Goal: Task Accomplishment & Management: Manage account settings

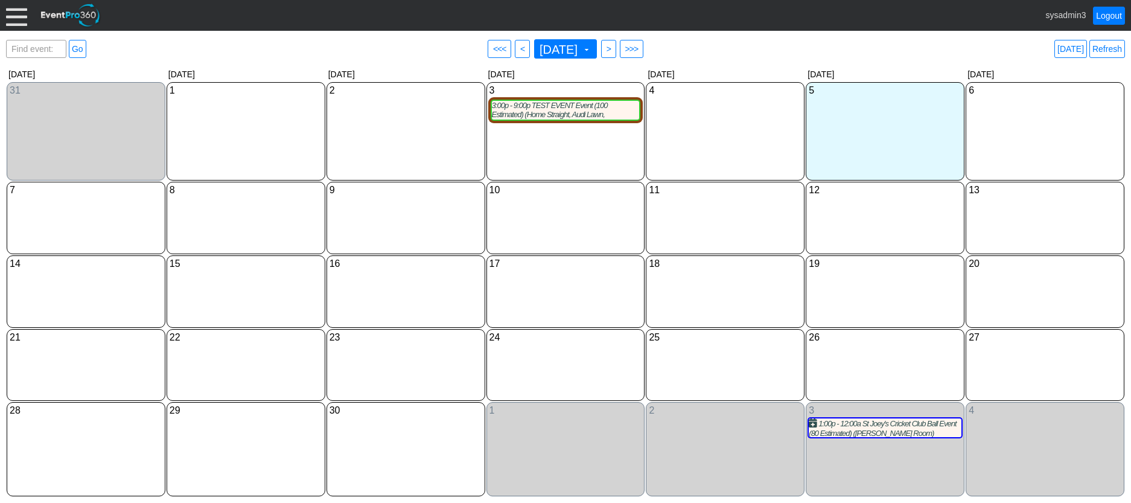
click at [13, 19] on div at bounding box center [16, 15] width 21 height 21
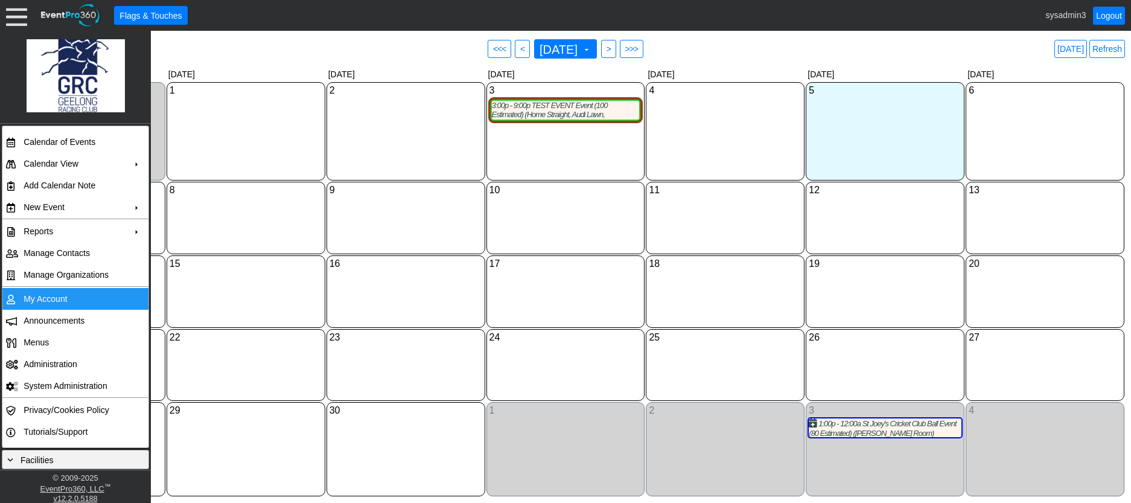
click at [46, 297] on td "My Account" at bounding box center [73, 299] width 108 height 22
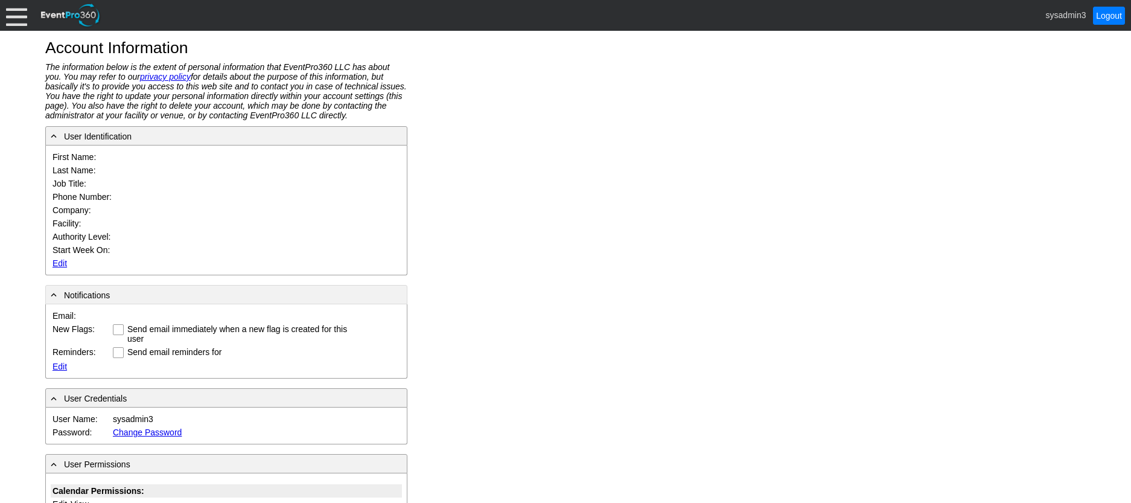
type input "System"
type input "Administrator"
type input "System Administrator"
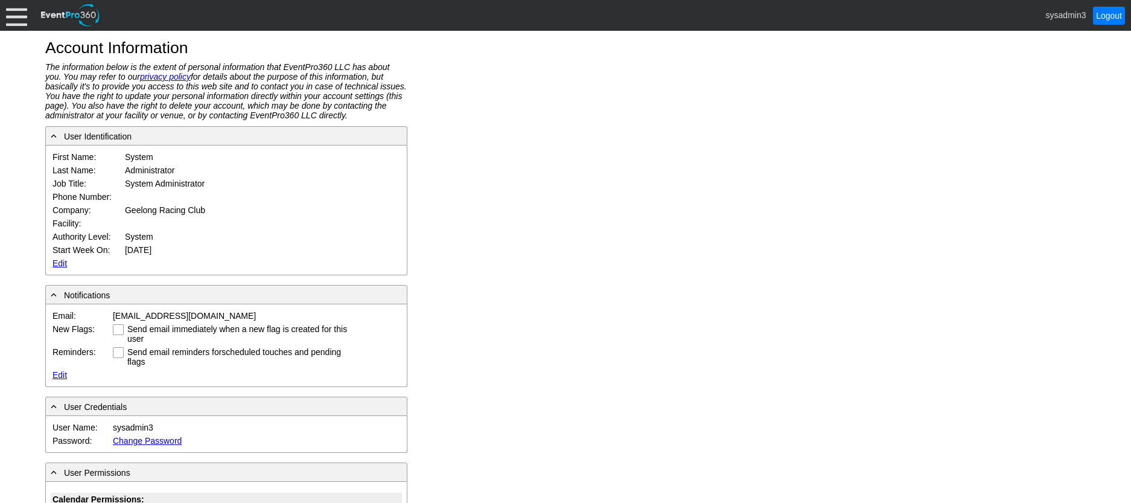
click at [60, 261] on link "Edit" at bounding box center [60, 263] width 14 height 10
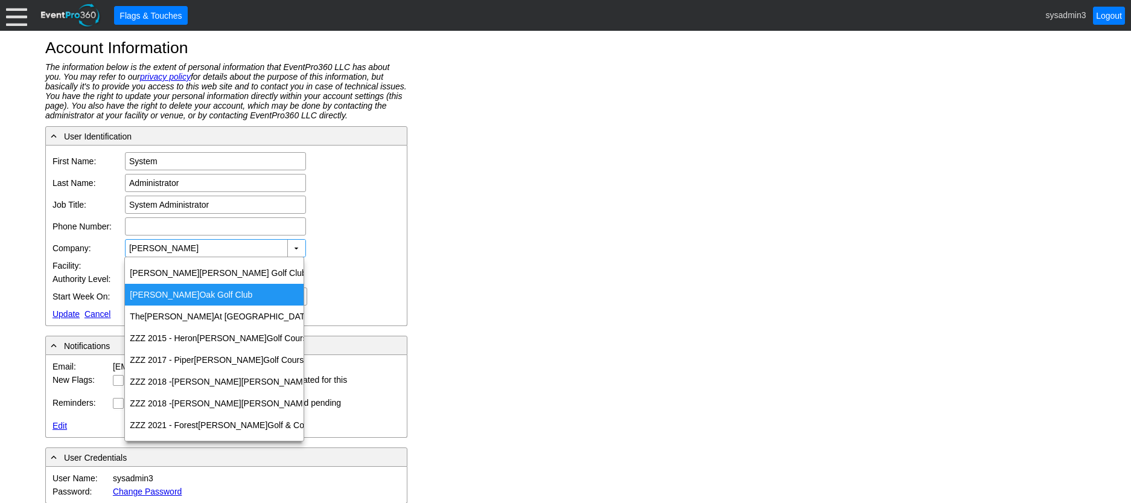
click at [157, 300] on div "Glen Oak Golf Club" at bounding box center [214, 295] width 179 height 22
type input "Glen Oak Golf Club"
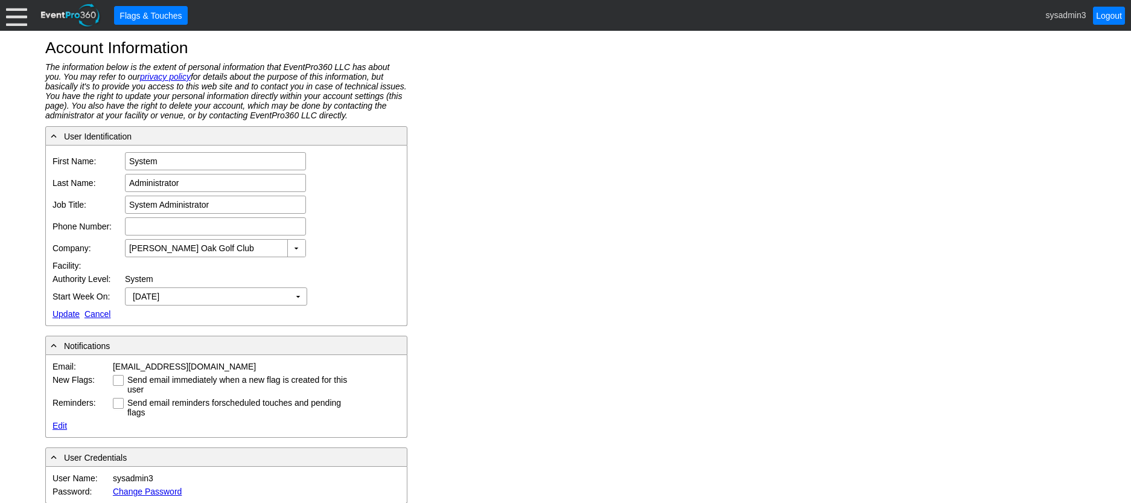
click at [66, 314] on link "Update" at bounding box center [66, 314] width 27 height 10
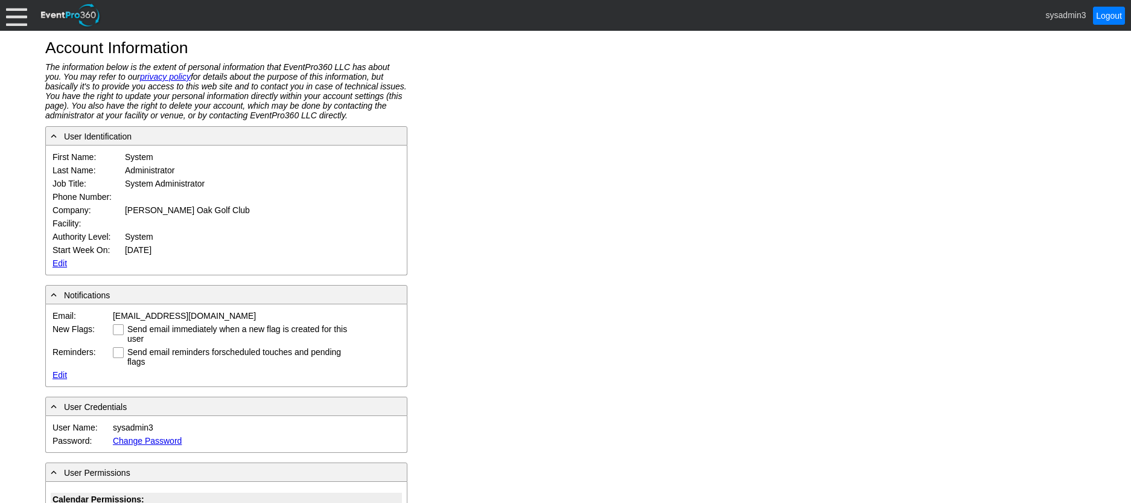
click at [18, 21] on div at bounding box center [16, 15] width 21 height 21
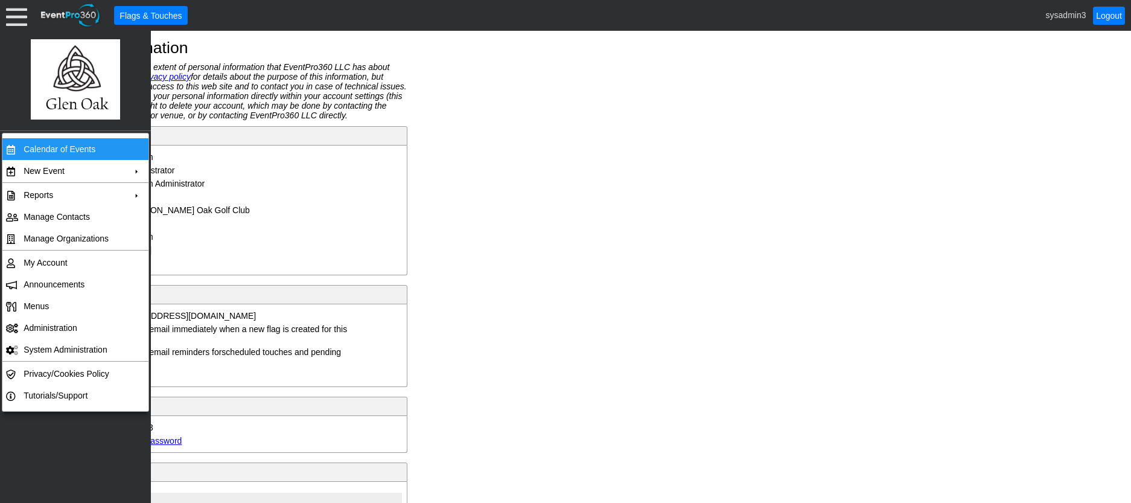
click at [57, 148] on td "Calendar of Events" at bounding box center [73, 149] width 108 height 22
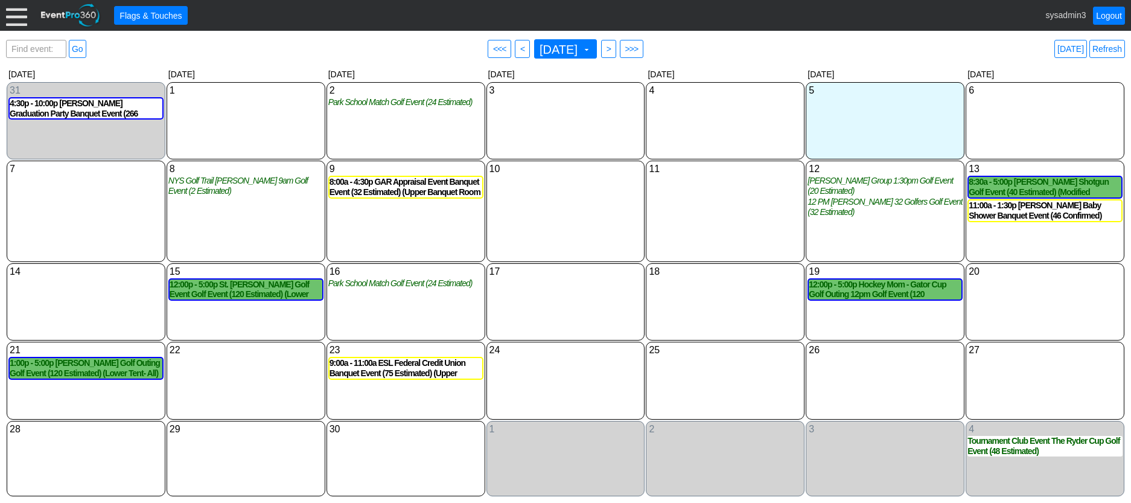
click at [16, 16] on div at bounding box center [16, 15] width 21 height 21
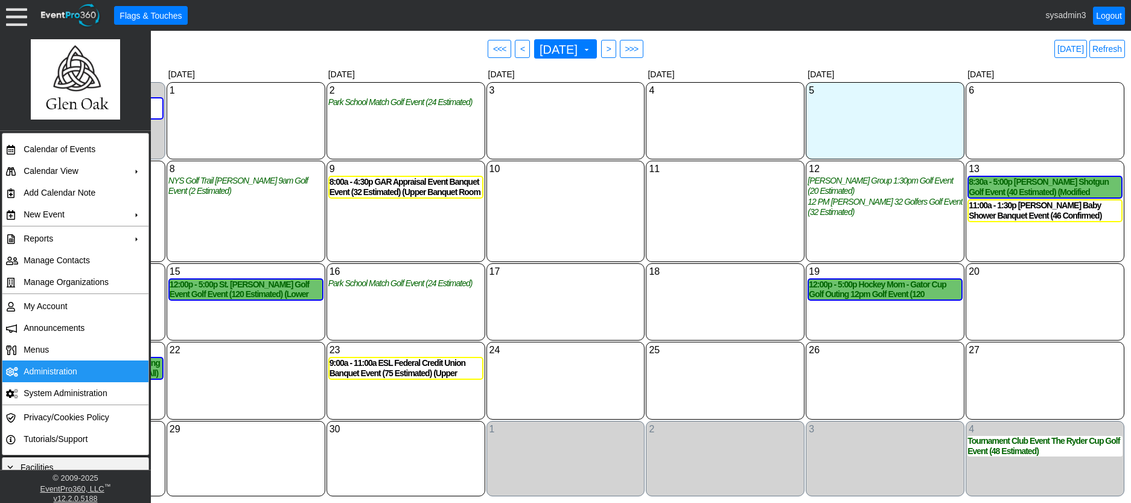
click at [47, 365] on td "Administration" at bounding box center [73, 371] width 108 height 22
click at [1120, 50] on link "Refresh" at bounding box center [1108, 49] width 36 height 18
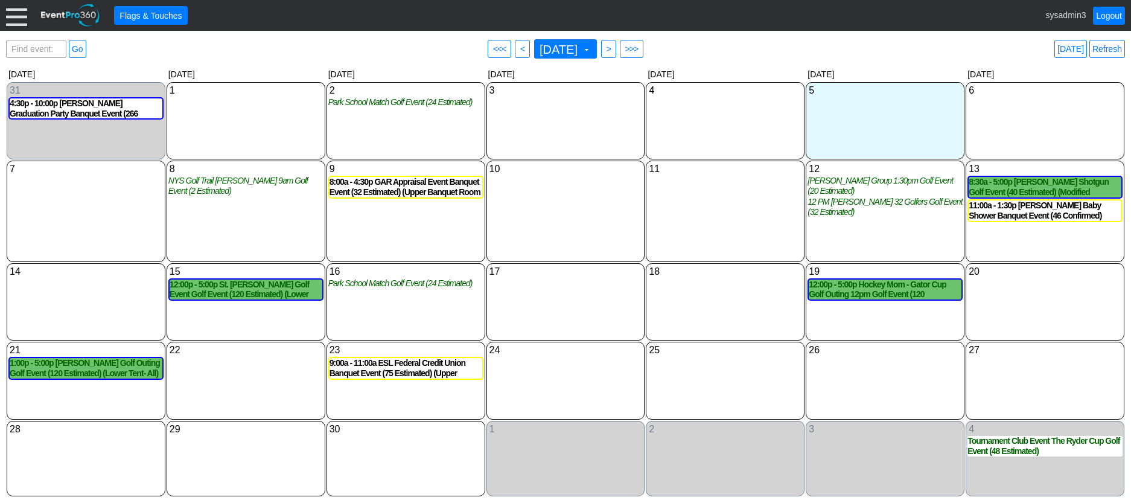
click at [15, 8] on div at bounding box center [16, 15] width 21 height 21
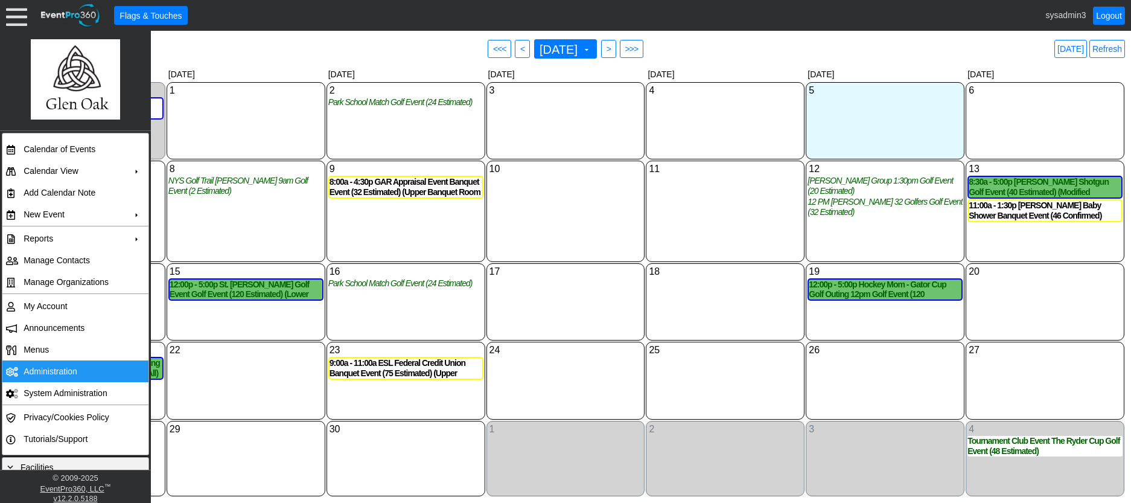
click at [46, 367] on td "Administration" at bounding box center [73, 371] width 108 height 22
click at [1115, 45] on link "Refresh" at bounding box center [1108, 49] width 36 height 18
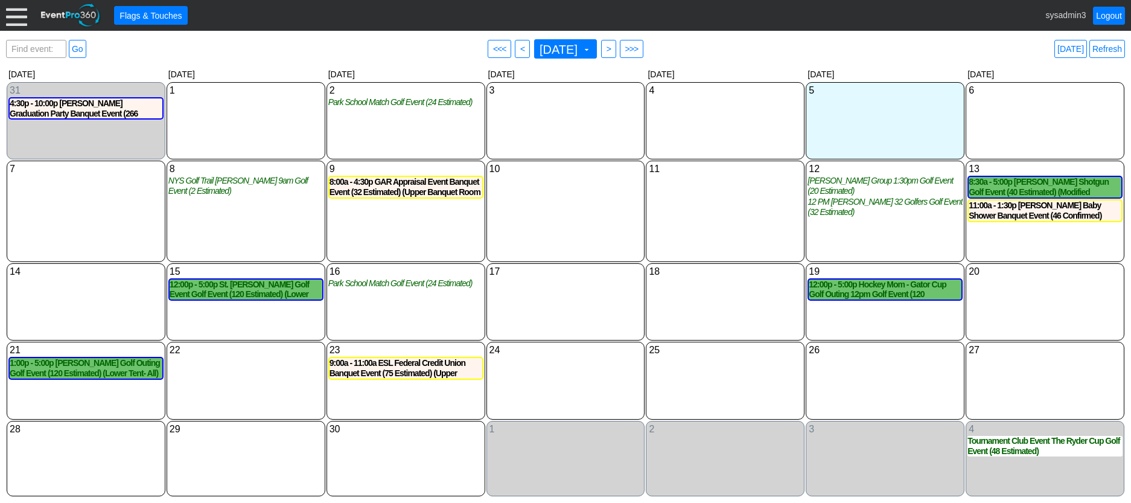
click at [17, 13] on div at bounding box center [16, 15] width 21 height 21
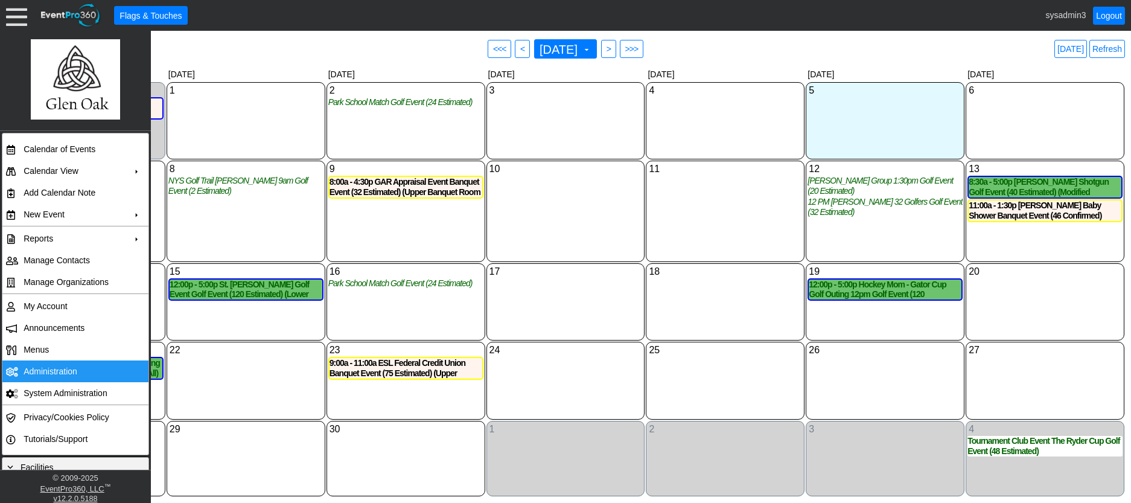
click at [52, 368] on td "Administration" at bounding box center [73, 371] width 108 height 22
click at [1105, 46] on link "Refresh" at bounding box center [1108, 49] width 36 height 18
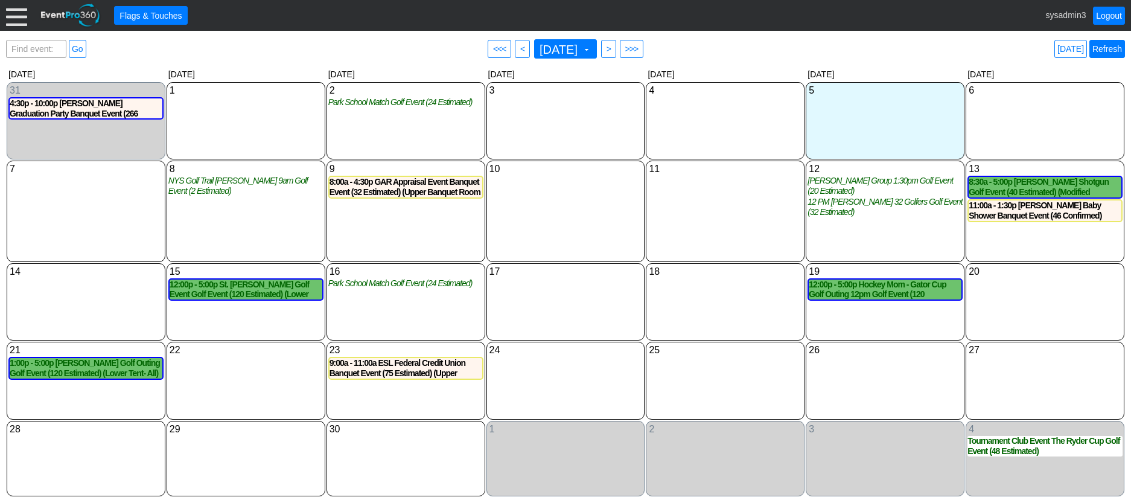
click at [1111, 52] on link "Refresh" at bounding box center [1108, 49] width 36 height 18
click at [26, 13] on div at bounding box center [16, 15] width 21 height 21
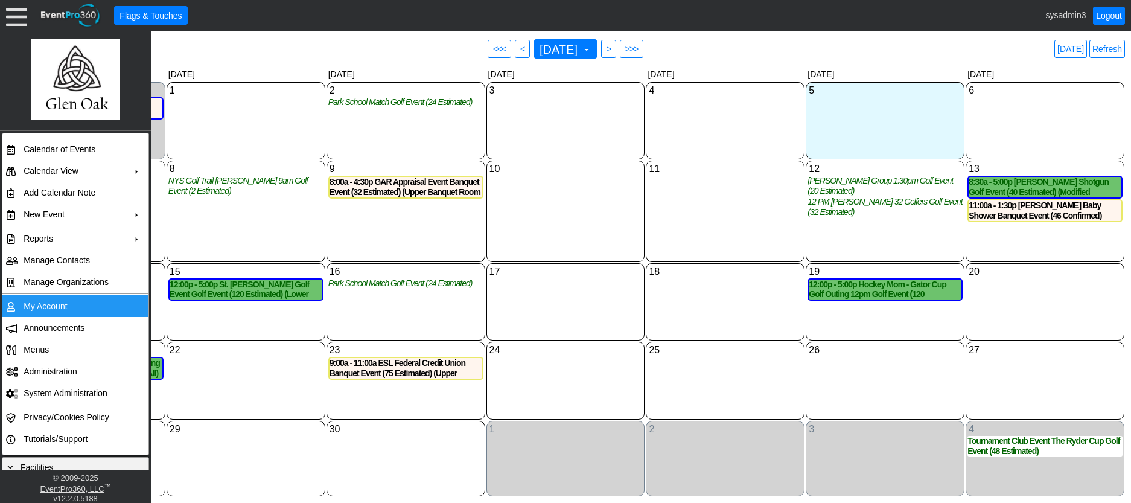
click at [58, 300] on td "My Account" at bounding box center [73, 306] width 108 height 22
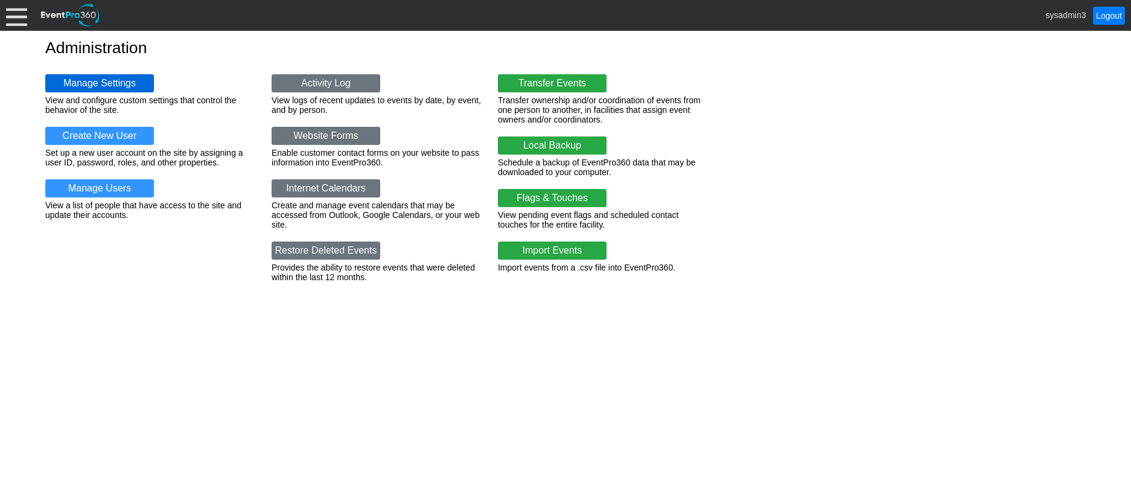
click at [124, 76] on link "Manage Settings" at bounding box center [99, 83] width 109 height 18
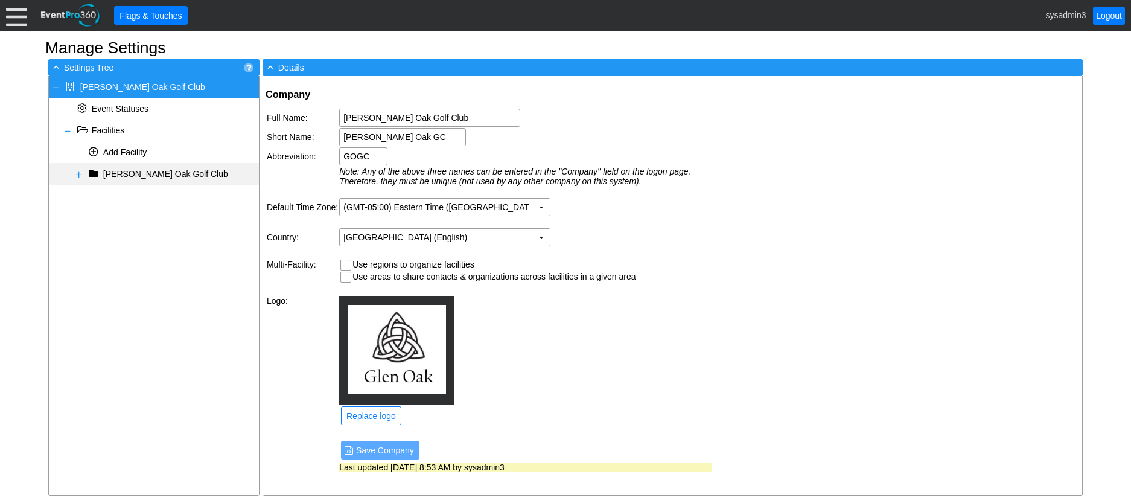
click at [130, 172] on span "[PERSON_NAME] Oak Golf Club" at bounding box center [165, 174] width 125 height 10
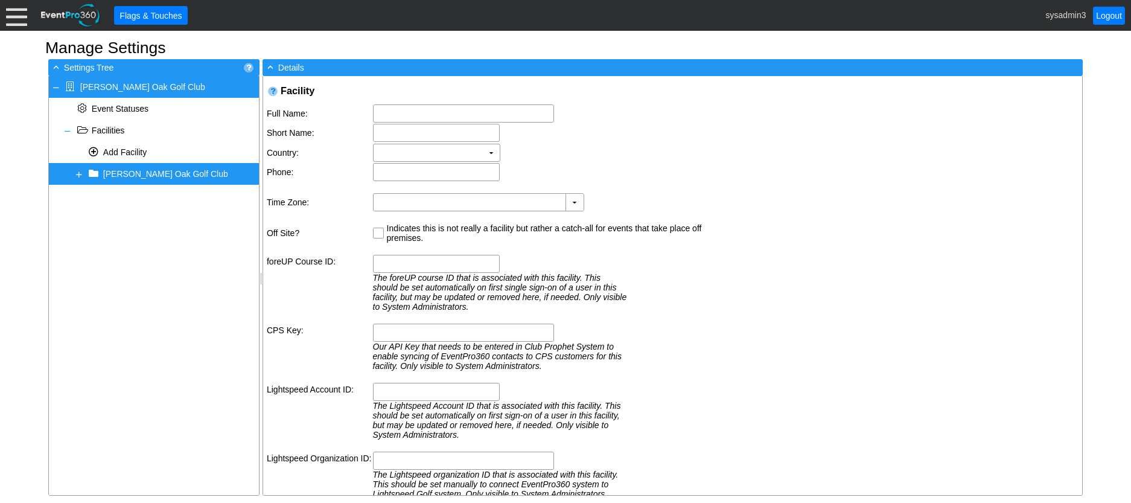
type input "711 Smith Road"
type input "East Amherst"
type input "NY"
type input "14051"
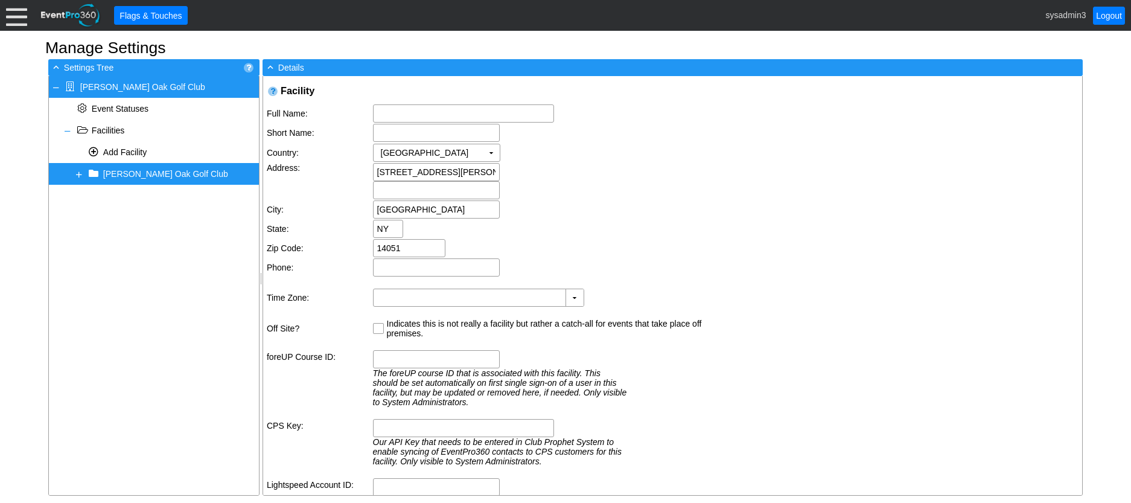
type input "[PERSON_NAME] Oak Golf Club"
type input "[PERSON_NAME] Oak GC"
type input "(GMT-05:00) Eastern Time ([GEOGRAPHIC_DATA] & [GEOGRAPHIC_DATA])"
type input "20854"
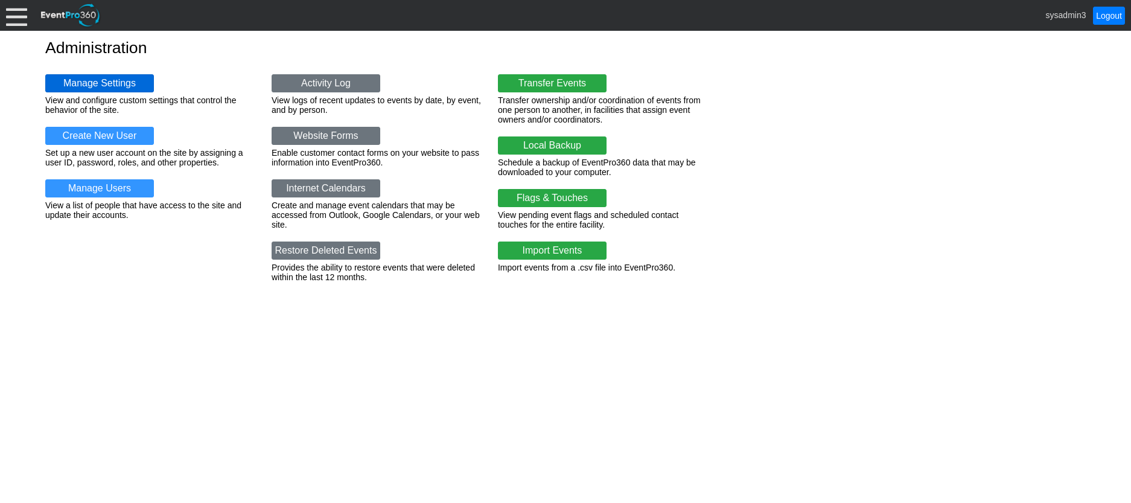
click at [95, 81] on link "Manage Settings" at bounding box center [99, 83] width 109 height 18
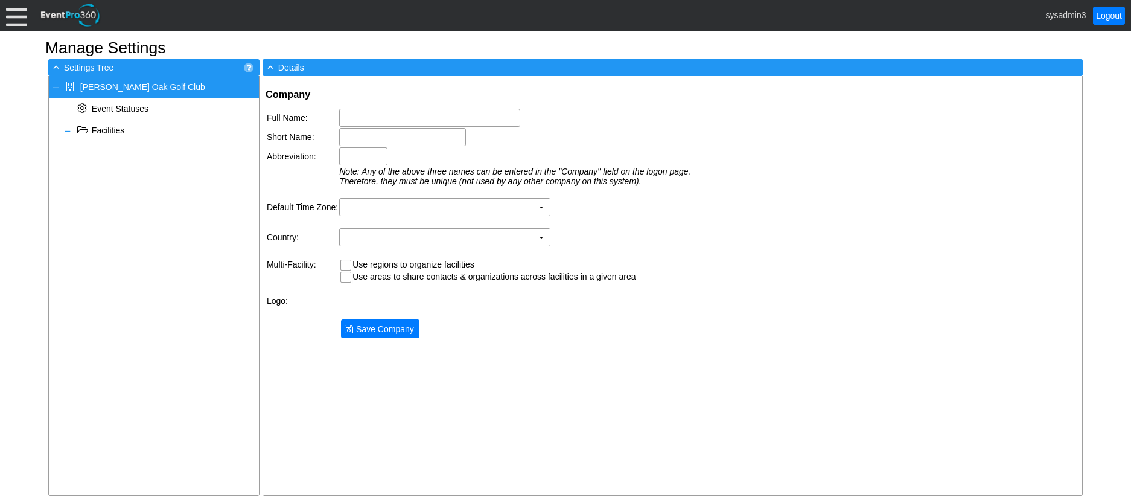
type input "[PERSON_NAME] Oak Golf Club"
type input "[PERSON_NAME] Oak GC"
type input "GOGC"
type input "(GMT-05:00) Eastern Time ([GEOGRAPHIC_DATA] & [GEOGRAPHIC_DATA])"
type input "[GEOGRAPHIC_DATA] (English)"
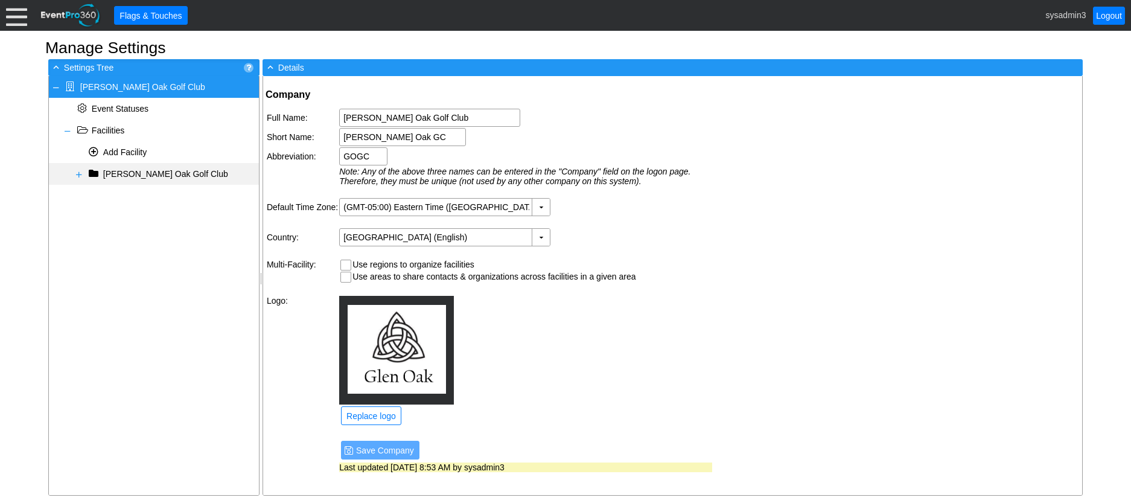
click at [78, 173] on span at bounding box center [79, 175] width 10 height 10
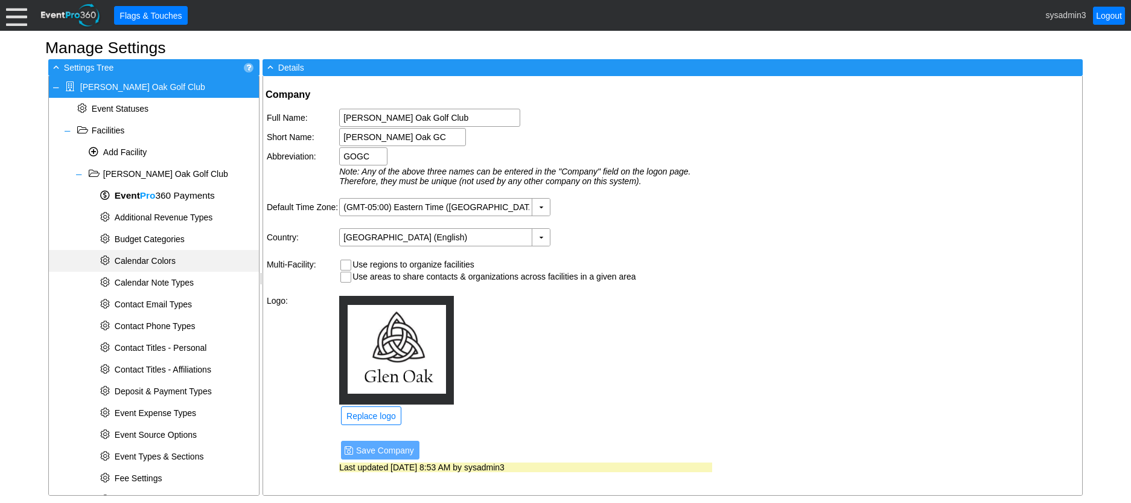
click at [161, 261] on span "Calendar Colors" at bounding box center [145, 261] width 61 height 10
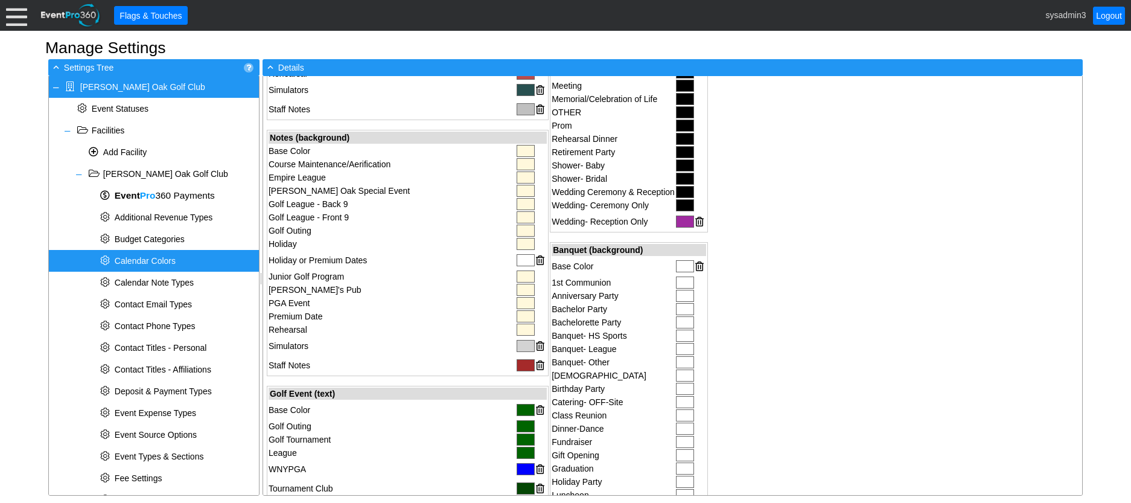
scroll to position [362, 0]
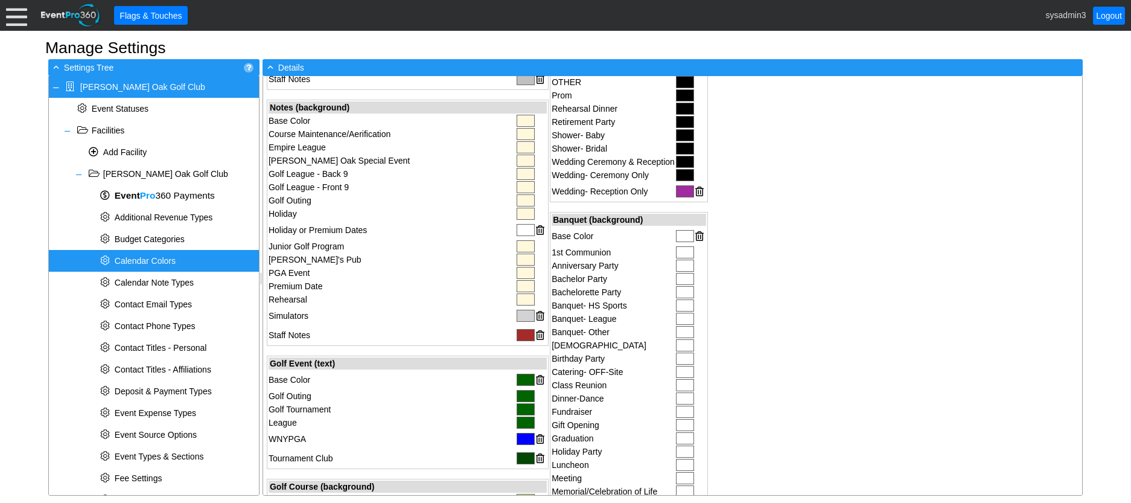
click at [676, 237] on div at bounding box center [685, 236] width 18 height 12
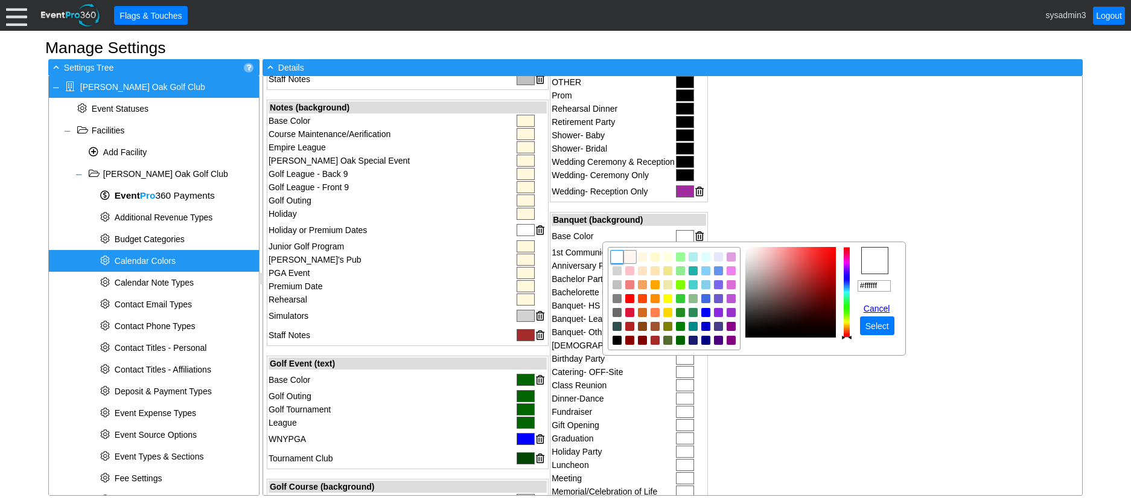
click at [629, 257] on img "focusNode" at bounding box center [629, 257] width 11 height 11
type input "#fff5ee"
click at [875, 321] on span "Select" at bounding box center [877, 326] width 28 height 12
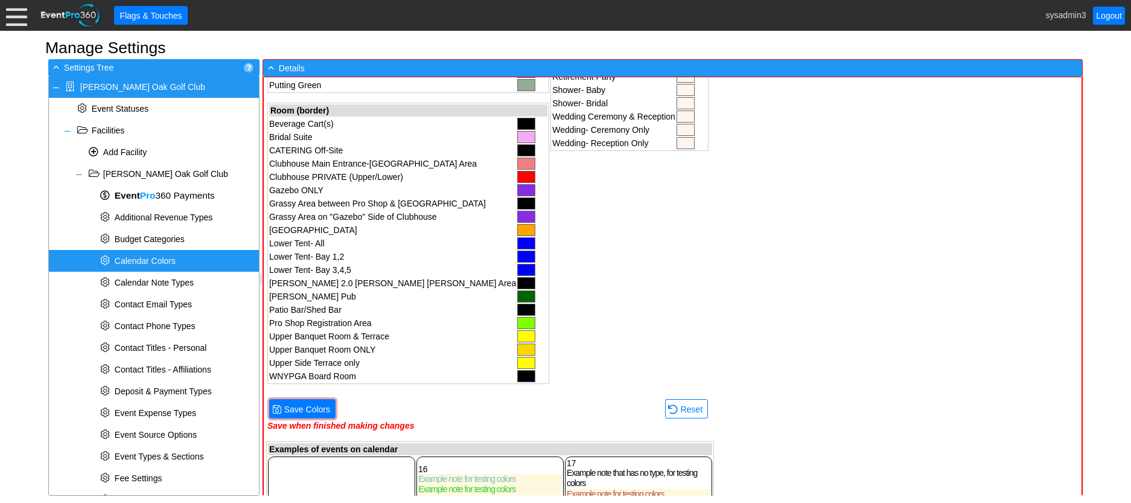
scroll to position [1026, 0]
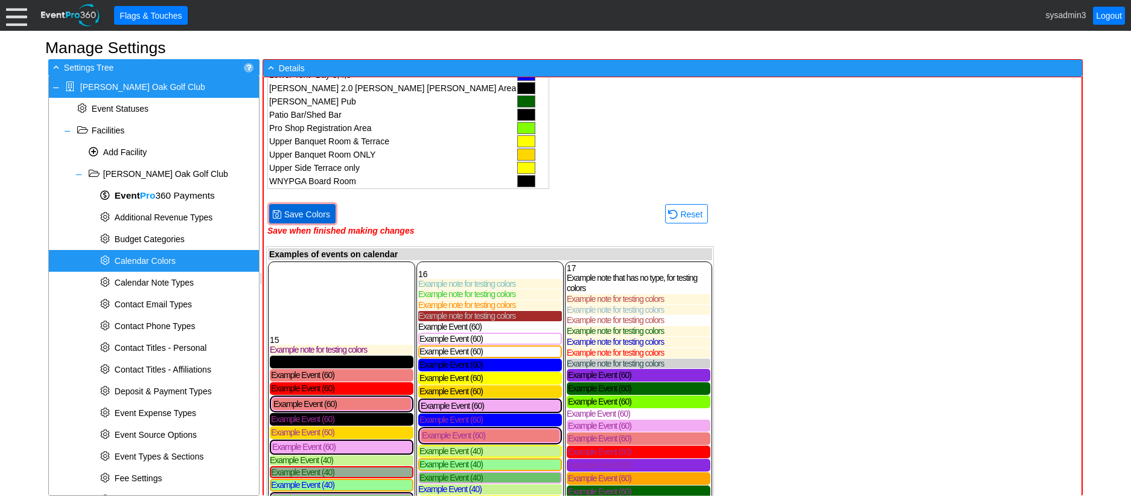
click at [311, 214] on span "Save Colors" at bounding box center [307, 214] width 51 height 12
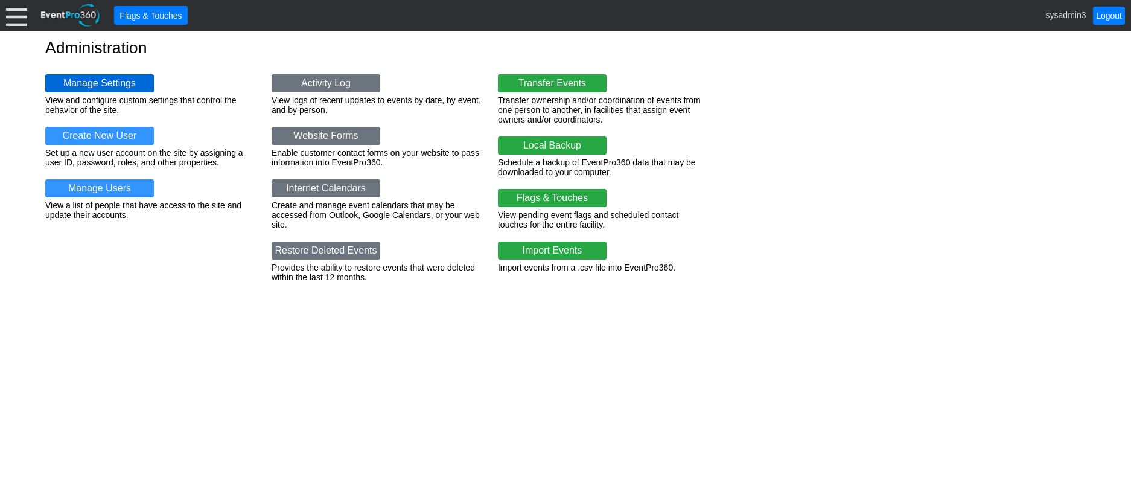
click at [108, 75] on link "Manage Settings" at bounding box center [99, 83] width 109 height 18
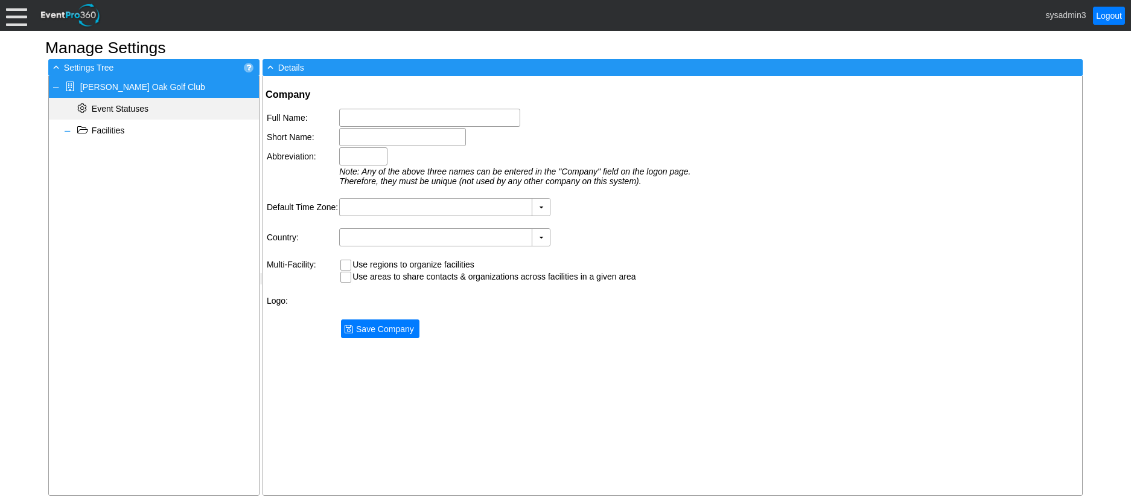
type input "[PERSON_NAME] Oak Golf Club"
type input "[PERSON_NAME] Oak GC"
type input "GOGC"
type input "(GMT-05:00) Eastern Time ([GEOGRAPHIC_DATA] & [GEOGRAPHIC_DATA])"
type input "[GEOGRAPHIC_DATA] (English)"
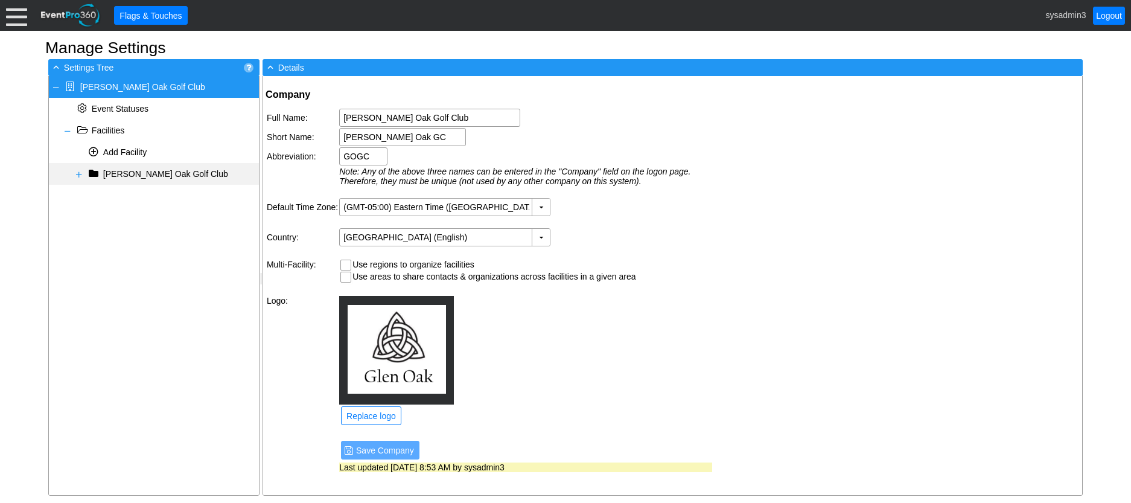
click at [78, 175] on span at bounding box center [79, 175] width 10 height 10
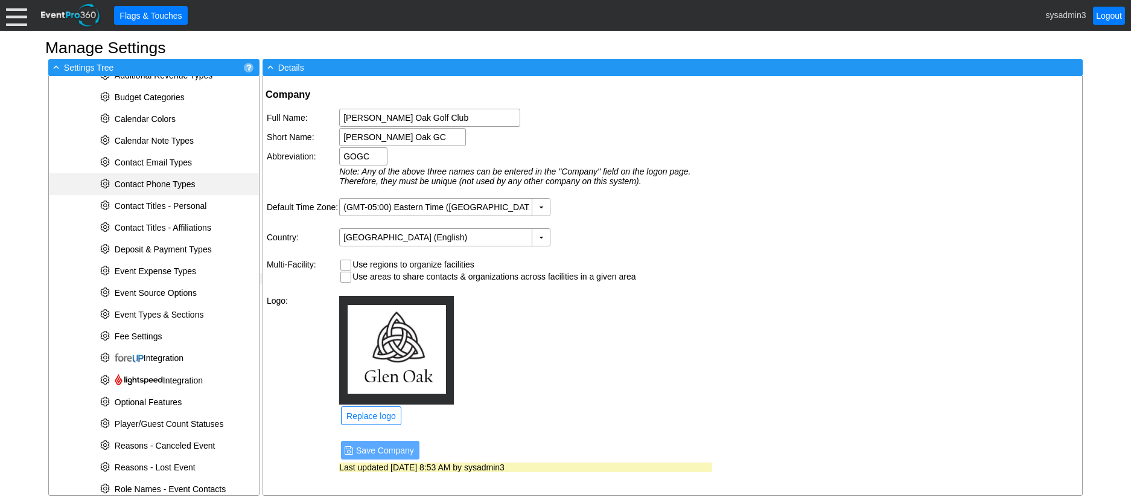
scroll to position [121, 0]
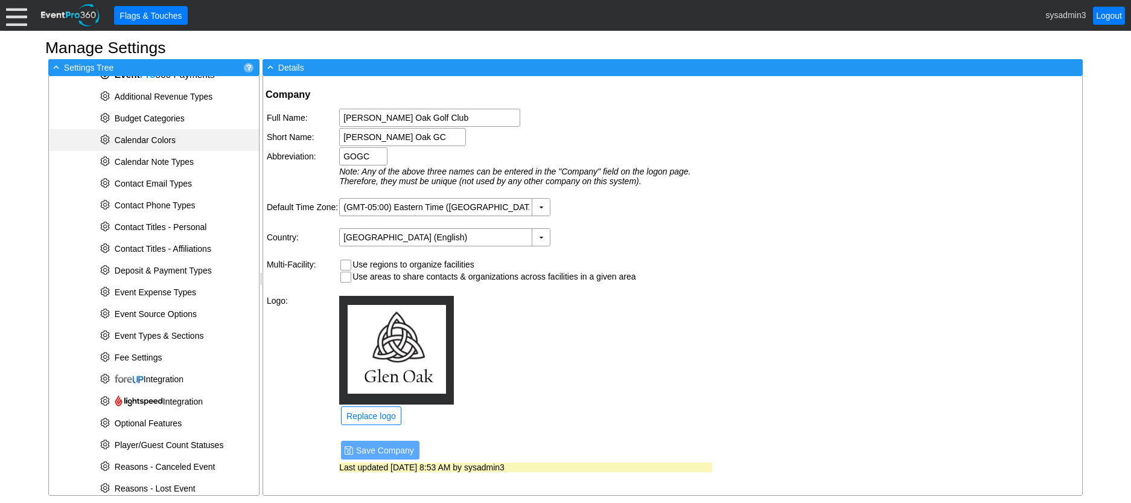
click at [161, 144] on span "Calendar Colors" at bounding box center [145, 140] width 61 height 10
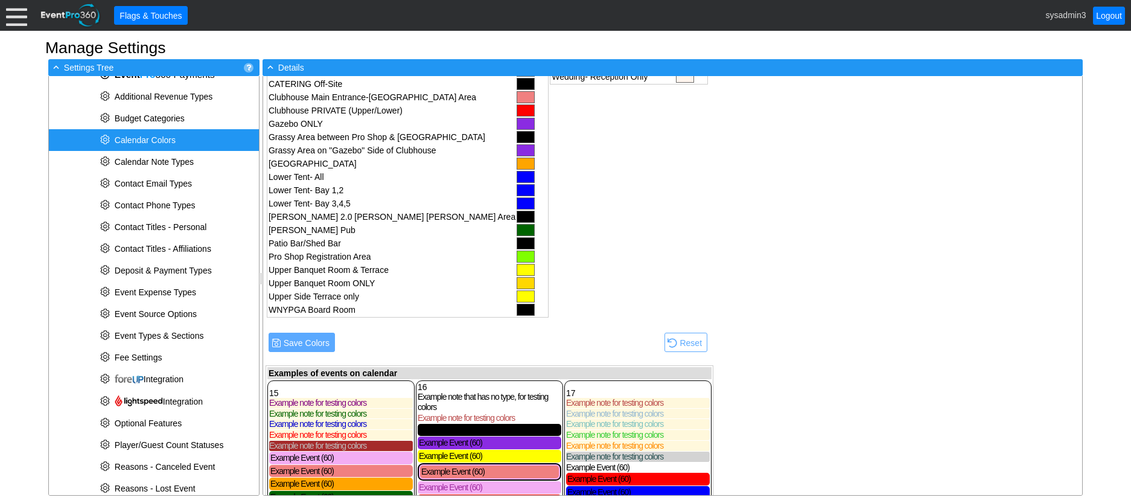
scroll to position [905, 0]
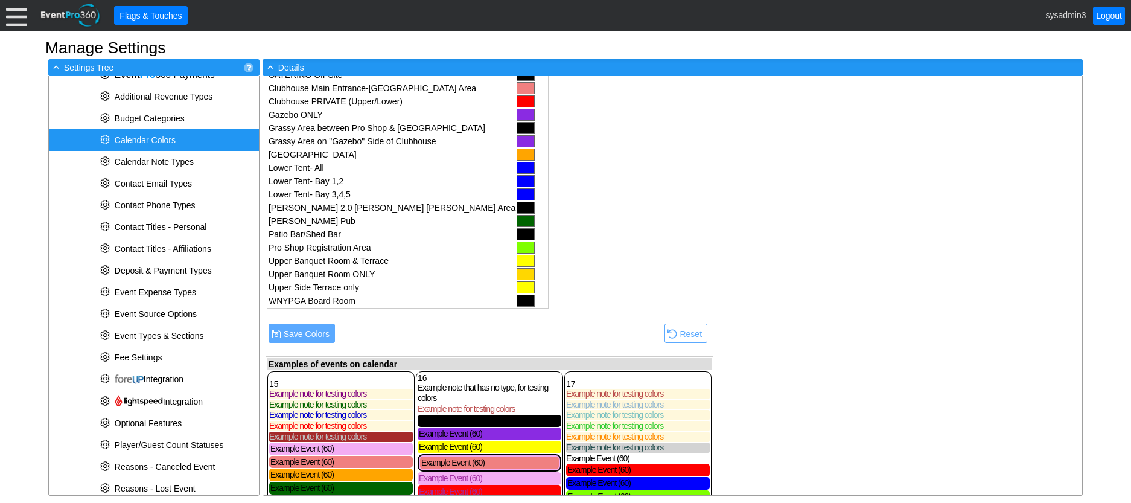
click at [517, 263] on div at bounding box center [526, 261] width 18 height 12
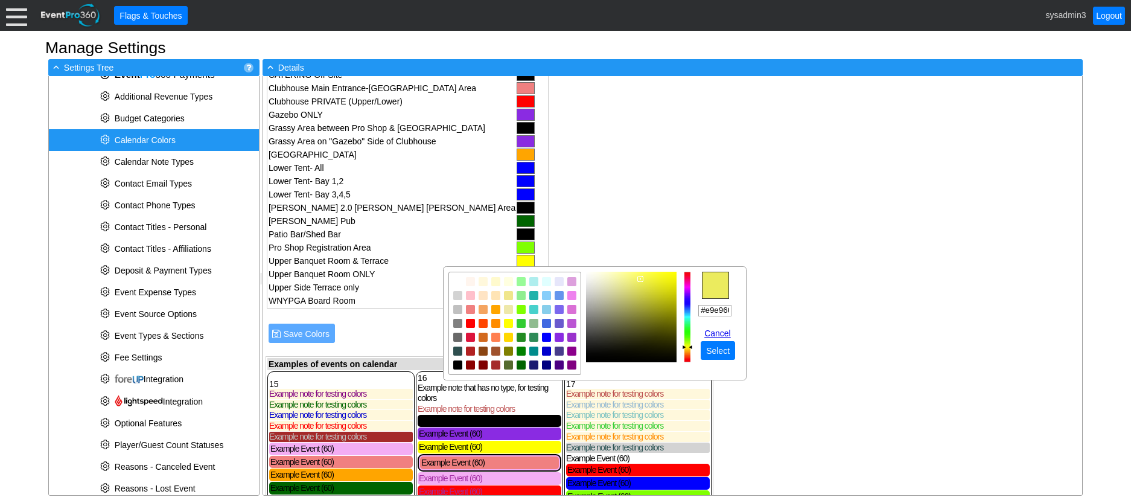
type input "#e9e968"
click at [634, 281] on img "focusNode" at bounding box center [636, 279] width 6 height 6
click at [700, 307] on input "#e9e968" at bounding box center [714, 310] width 33 height 11
click at [698, 310] on input "#e9e968" at bounding box center [714, 310] width 33 height 11
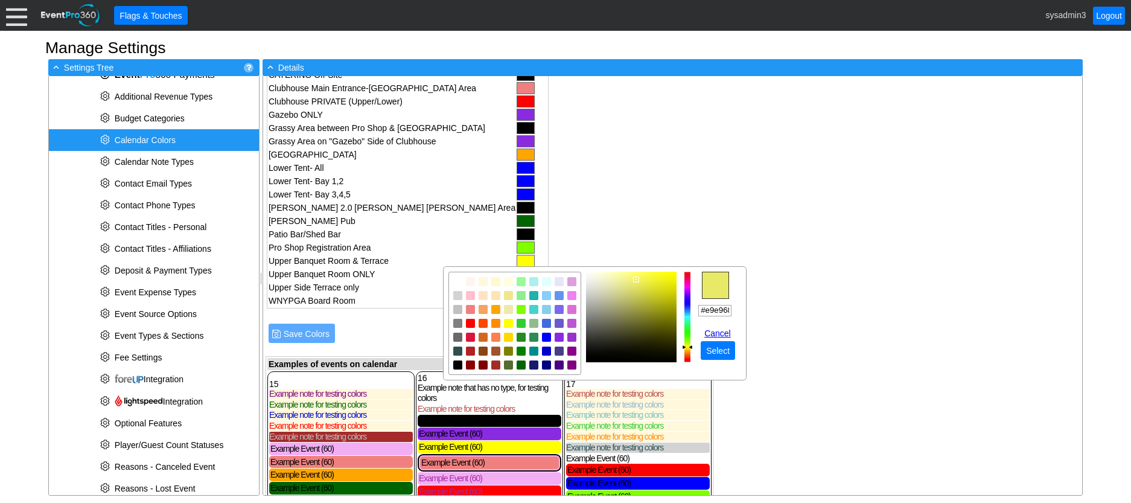
scroll to position [0, 3]
drag, startPoint x: 700, startPoint y: 309, endPoint x: 747, endPoint y: 311, distance: 47.7
click at [747, 311] on body "Calendar of Events + New Event + Reports + Manage Contacts + Manage Organizatio…" at bounding box center [565, 251] width 1131 height 503
click at [721, 347] on span "Select" at bounding box center [718, 351] width 28 height 12
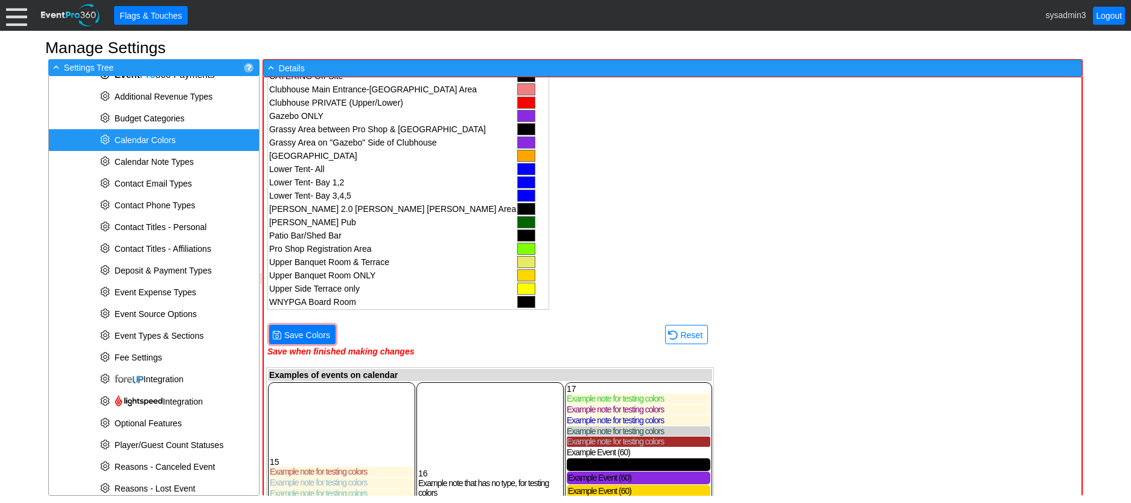
click at [517, 291] on div at bounding box center [526, 288] width 18 height 12
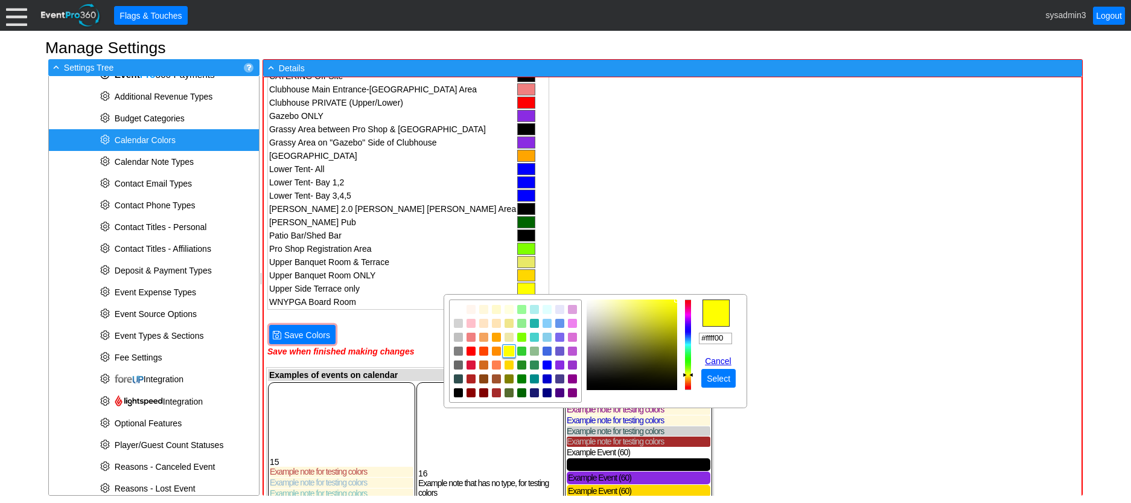
drag, startPoint x: 727, startPoint y: 337, endPoint x: 694, endPoint y: 335, distance: 33.2
click at [694, 335] on tr "r g b h ° s % v % hex #ffff00 Cancel ● Select" at bounding box center [595, 350] width 293 height 103
paste input "e9e968"
type input "#e9e968"
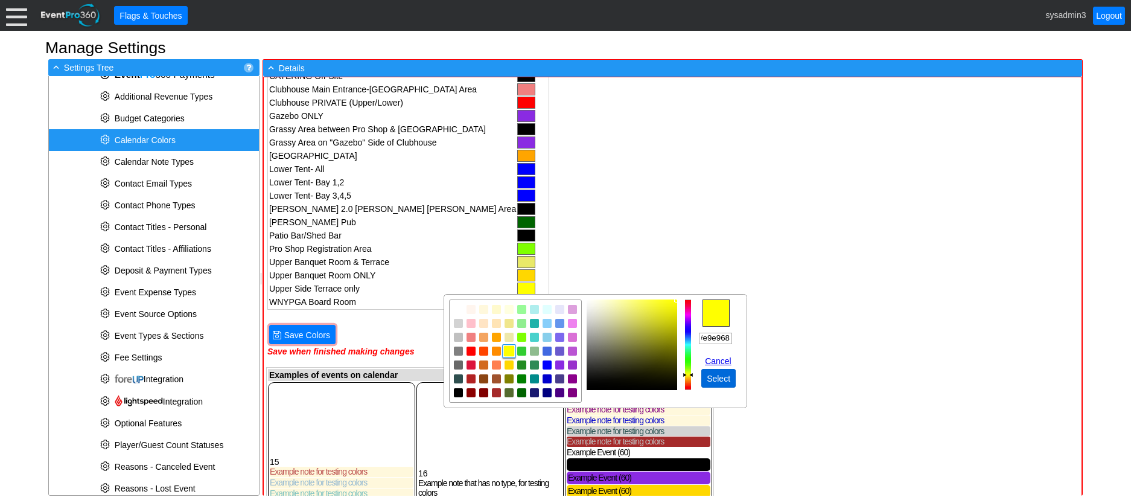
scroll to position [0, 0]
click at [718, 376] on span "Select" at bounding box center [718, 378] width 28 height 12
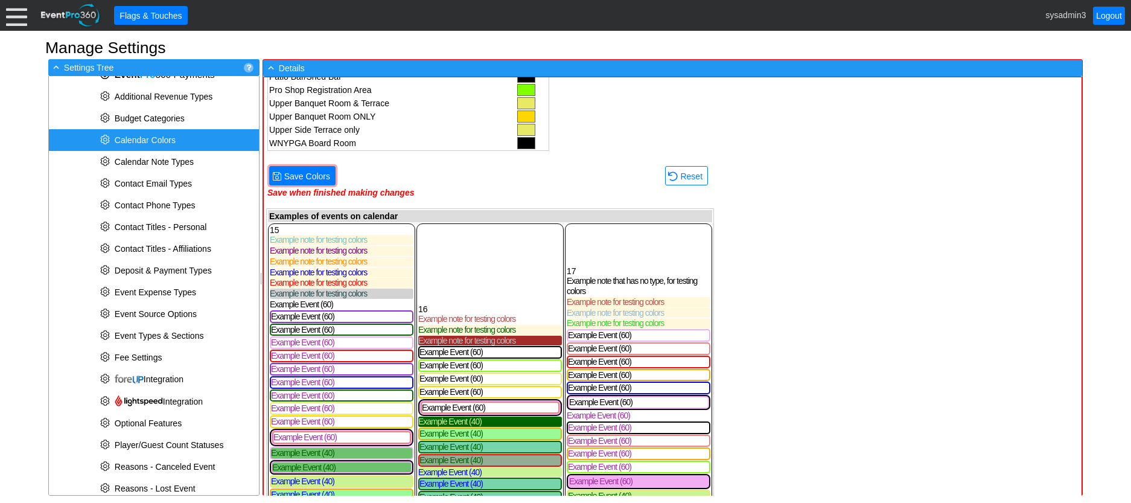
scroll to position [855, 0]
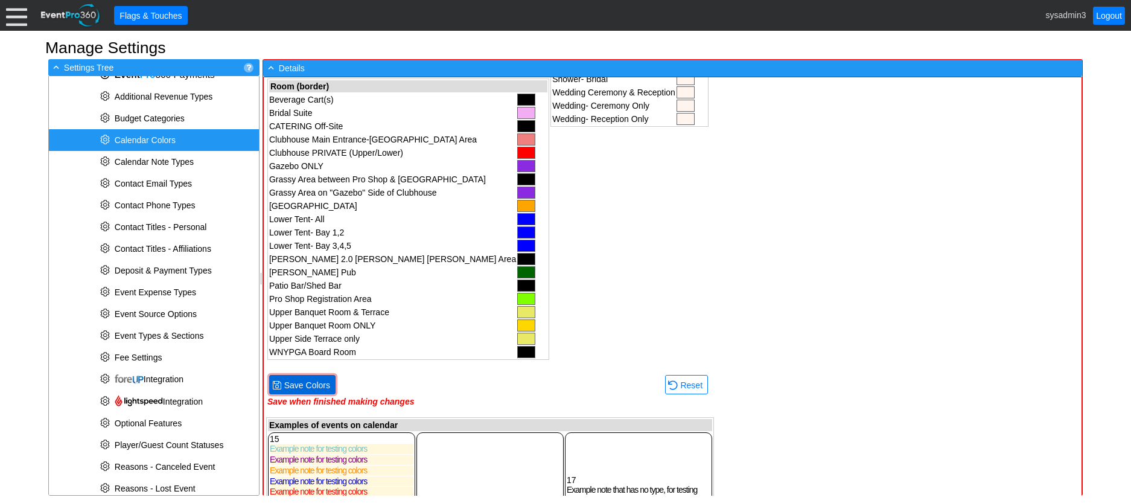
click at [314, 382] on span "Save Colors" at bounding box center [307, 385] width 51 height 12
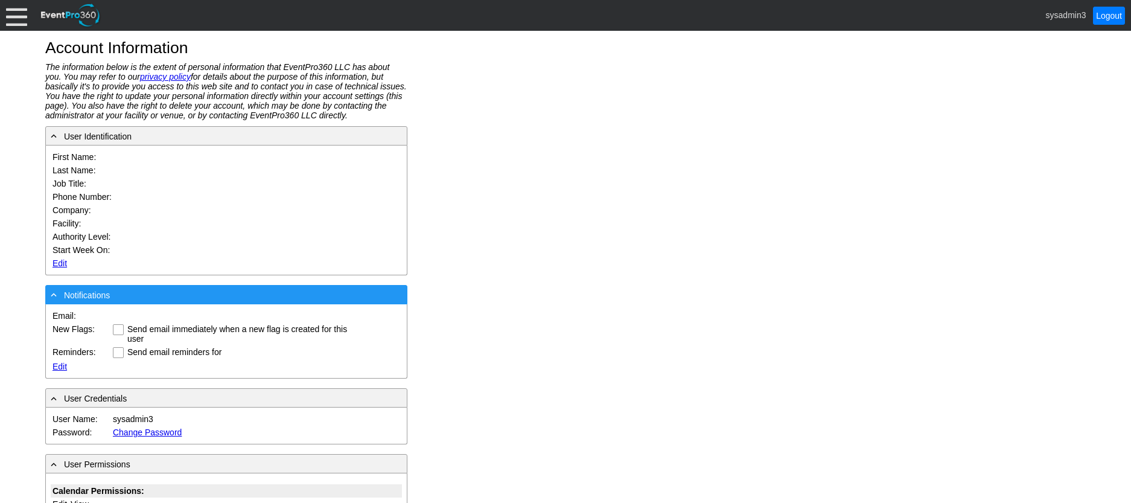
type input "System"
type input "Administrator"
type input "System Administrator"
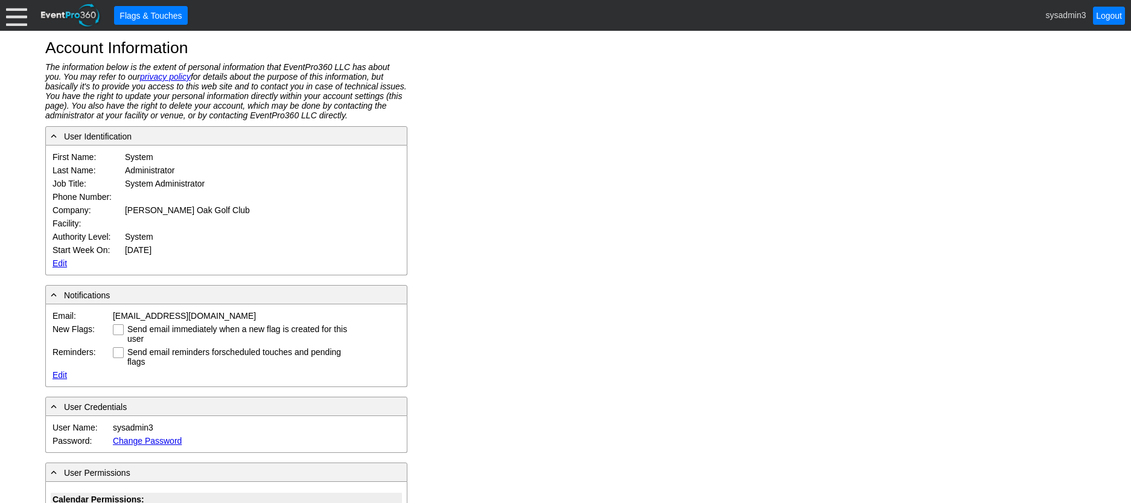
click at [59, 260] on link "Edit" at bounding box center [60, 263] width 14 height 10
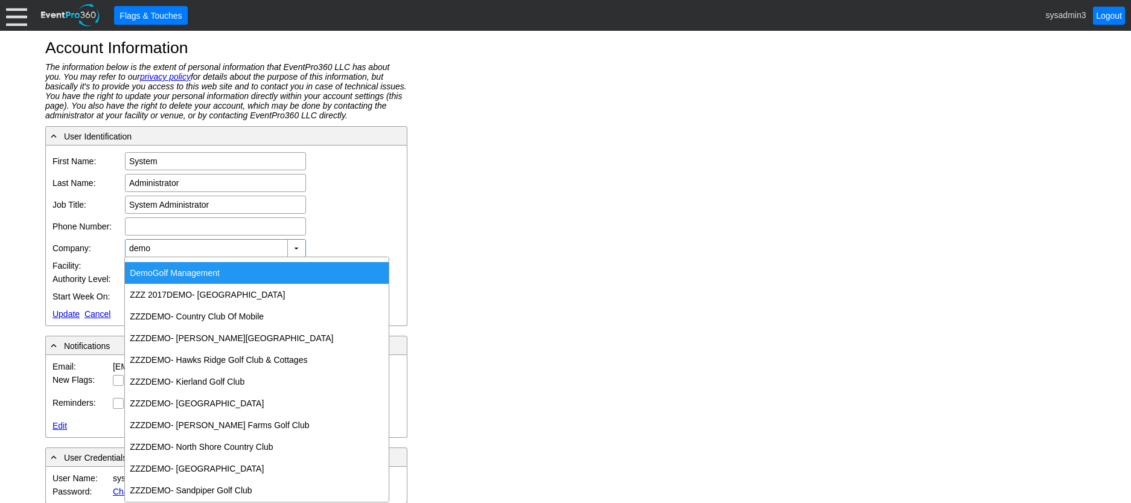
click at [171, 264] on div "Demo Golf Management" at bounding box center [257, 273] width 264 height 22
type input "Demo Golf Management"
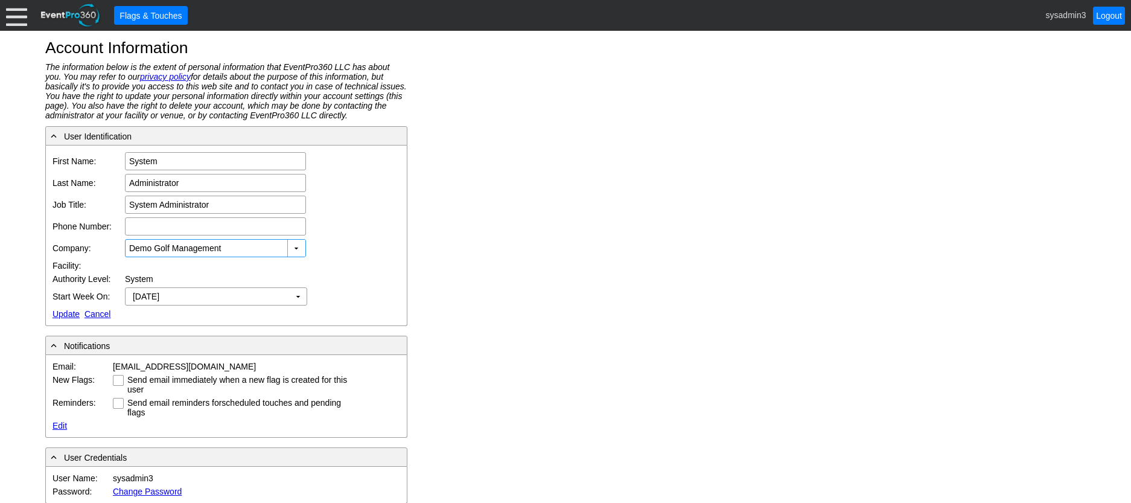
click at [68, 310] on link "Update" at bounding box center [66, 314] width 27 height 10
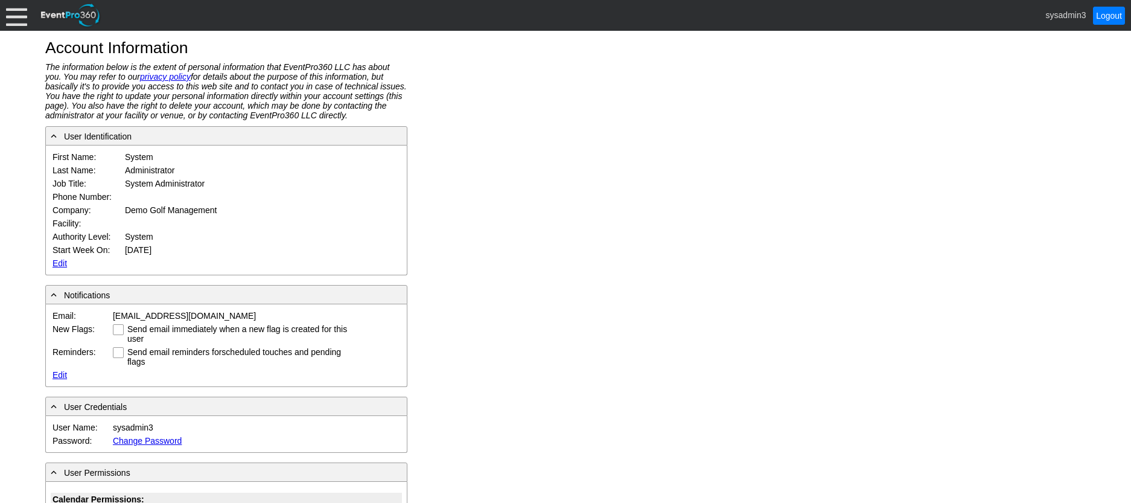
click at [10, 14] on div at bounding box center [16, 15] width 21 height 21
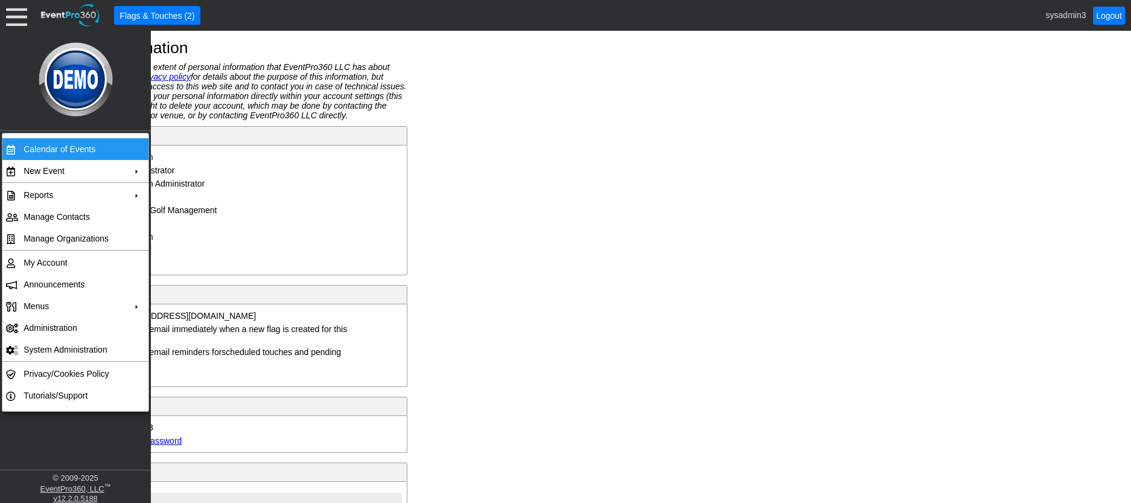
click at [50, 145] on td "Calendar of Events" at bounding box center [73, 149] width 108 height 22
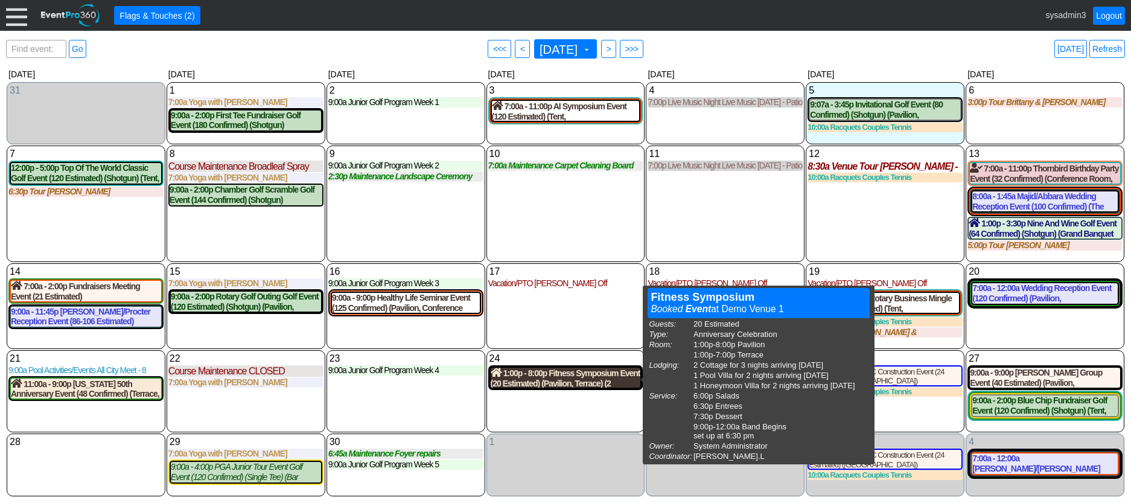
click at [587, 377] on div "1:00p - 8:00p Fitness Symposium Event (20 Estimated) (Pavilion, Terrace) (2 Cot…" at bounding box center [566, 378] width 150 height 21
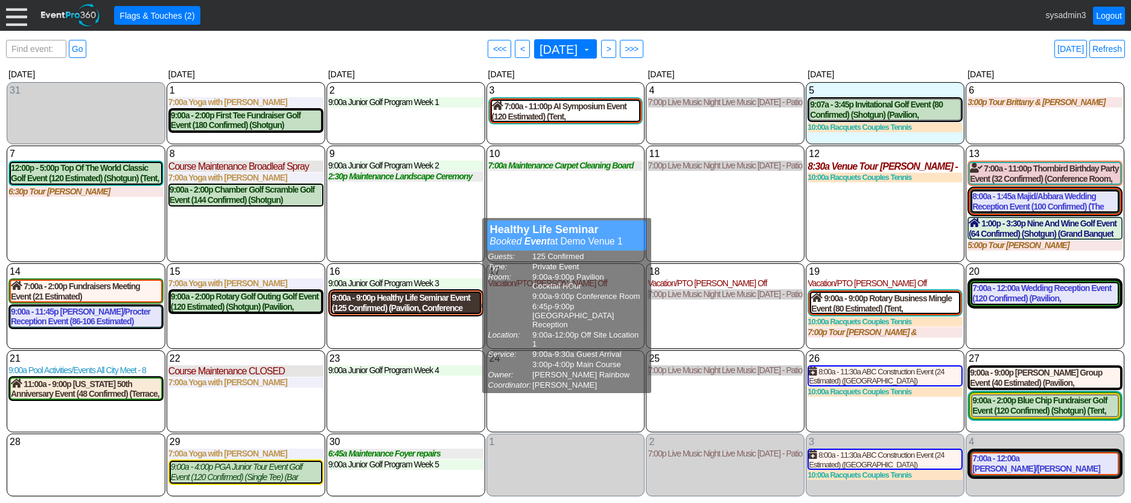
click at [397, 304] on div "9:00a - 9:00p Healthy Life Seminar Event (125 Confirmed) (Pavilion, Conference …" at bounding box center [406, 303] width 148 height 21
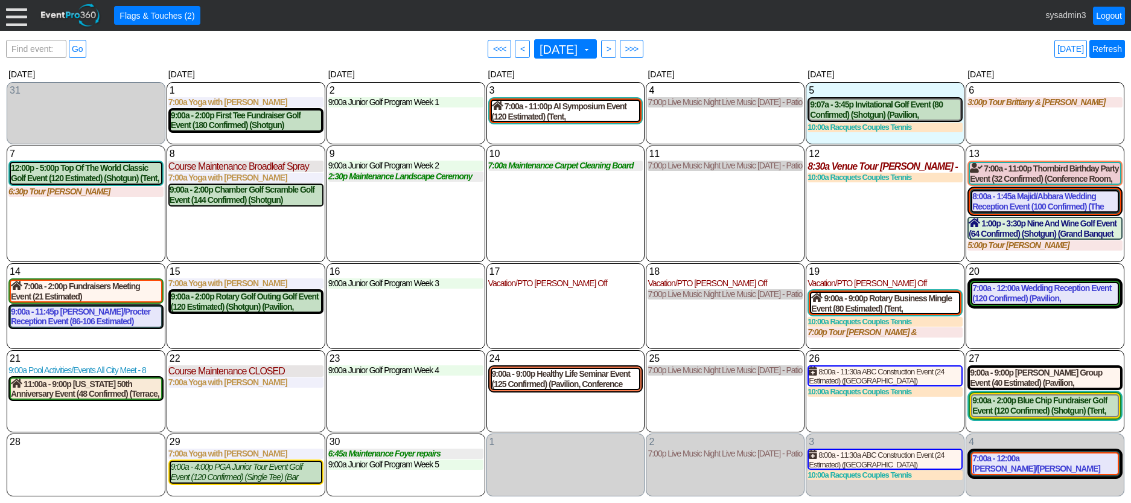
click at [1104, 47] on link "Refresh" at bounding box center [1108, 49] width 36 height 18
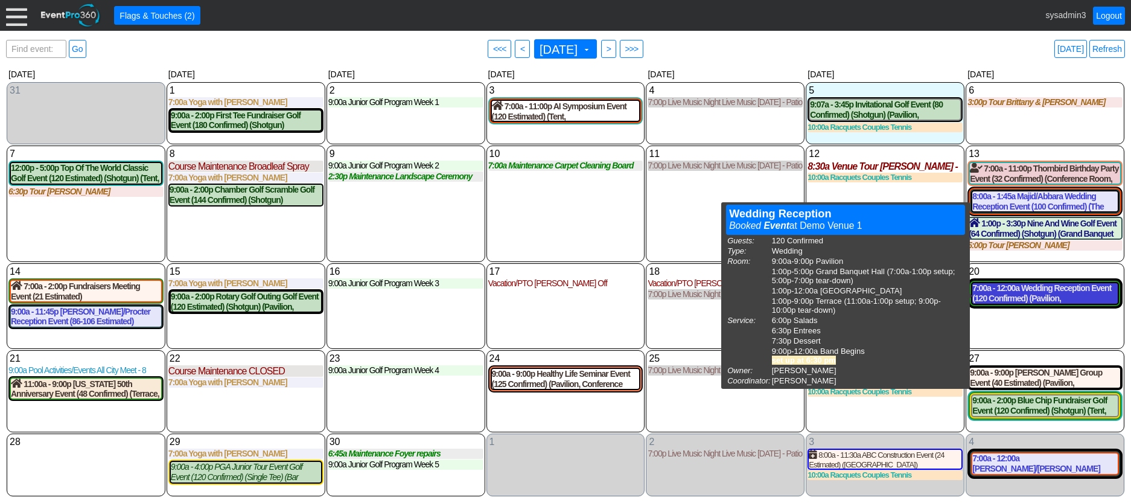
click at [1041, 297] on div "7:00a - 12:00a Wedding Reception Event (120 Confirmed) (Pavilion, Grand Banquet…" at bounding box center [1044, 293] width 145 height 21
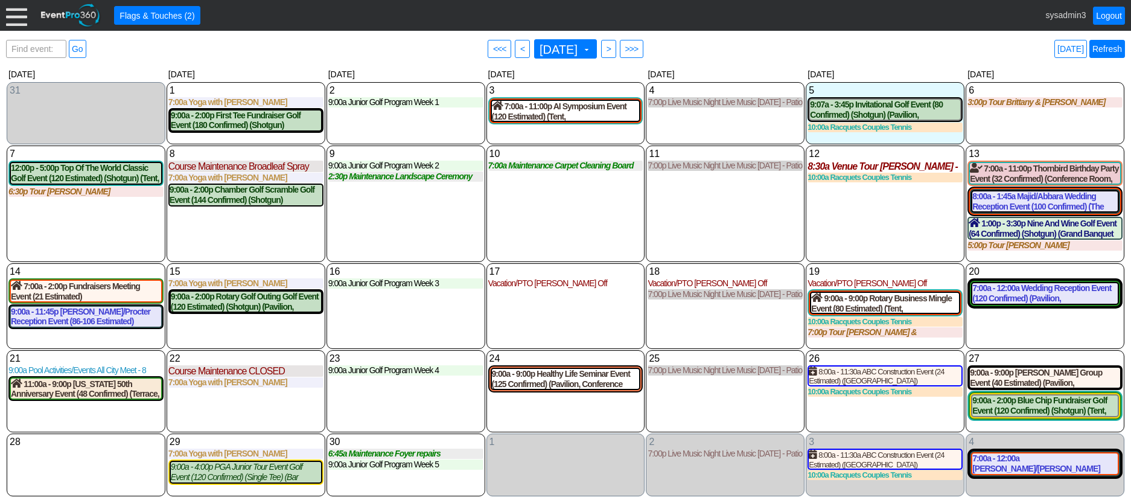
click at [1109, 48] on link "Refresh" at bounding box center [1108, 49] width 36 height 18
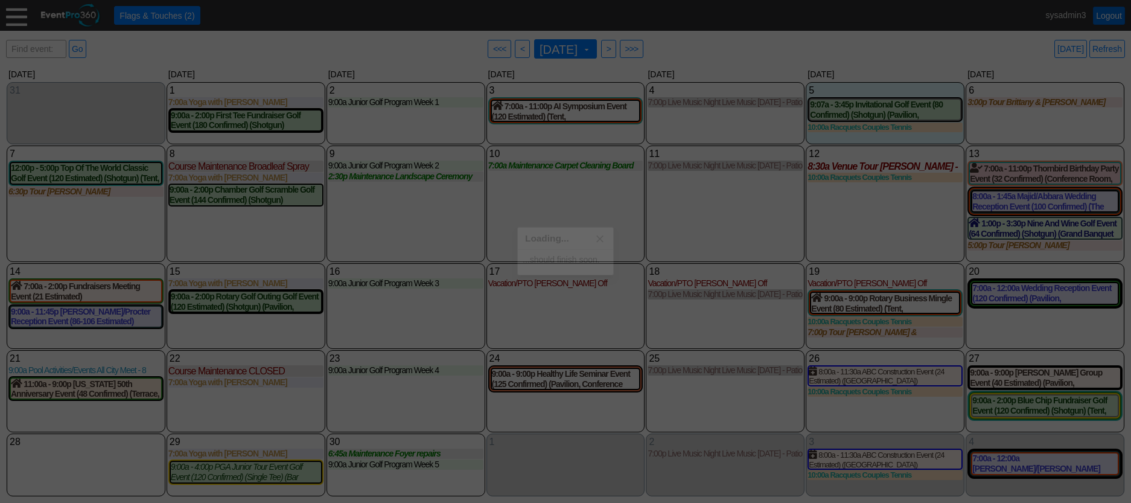
click at [1105, 15] on link "Logout" at bounding box center [1109, 16] width 32 height 18
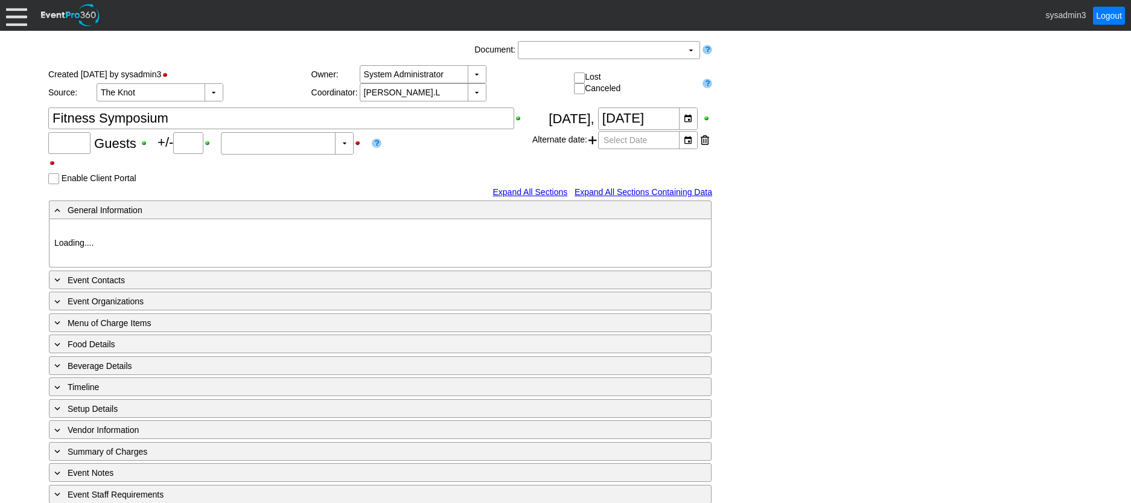
type input "20"
type input "0"
type input "Estimated"
type input "Demo Venue 1"
type input "Anniversary Celebration"
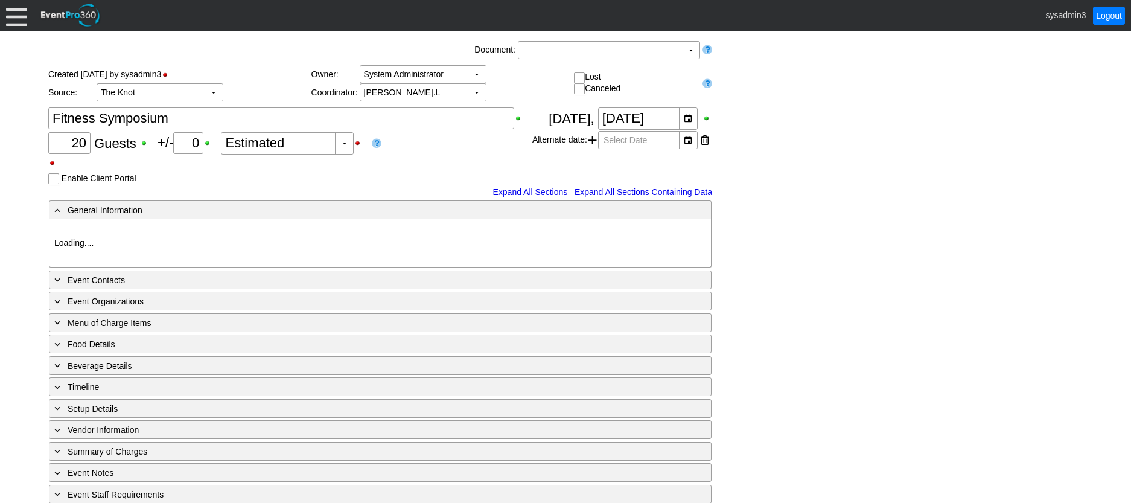
type input "722543"
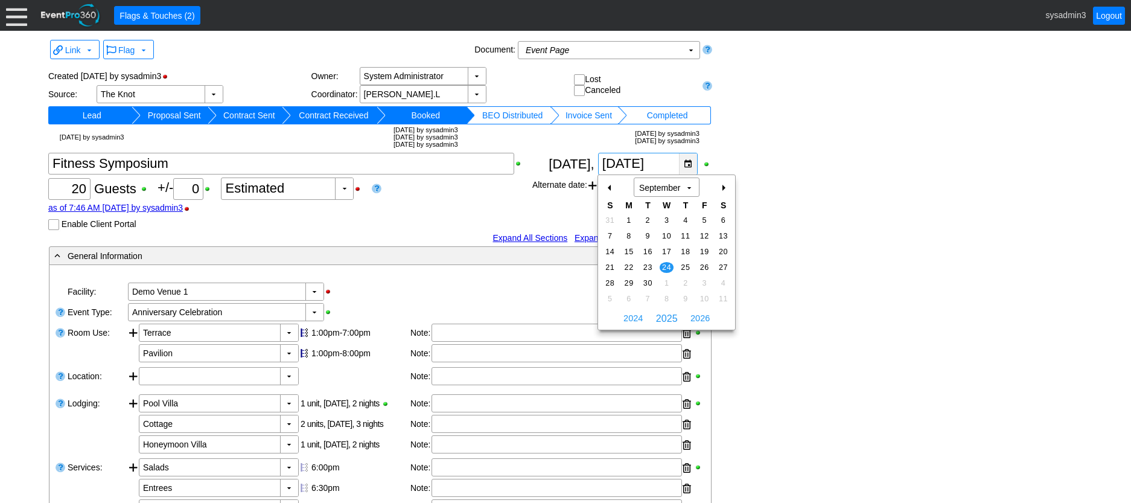
click at [690, 167] on div "▼" at bounding box center [688, 163] width 18 height 21
click at [723, 187] on div "+" at bounding box center [722, 187] width 19 height 21
click at [665, 263] on span "22" at bounding box center [667, 267] width 14 height 11
type input "10/22/2025"
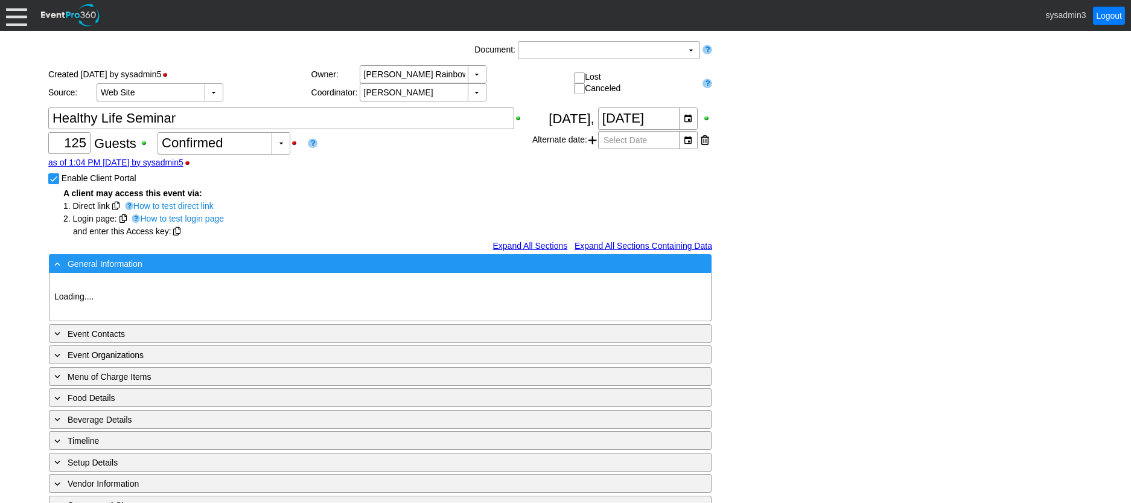
type input "Demo Venue 1"
type input "Private Event"
type input "994739"
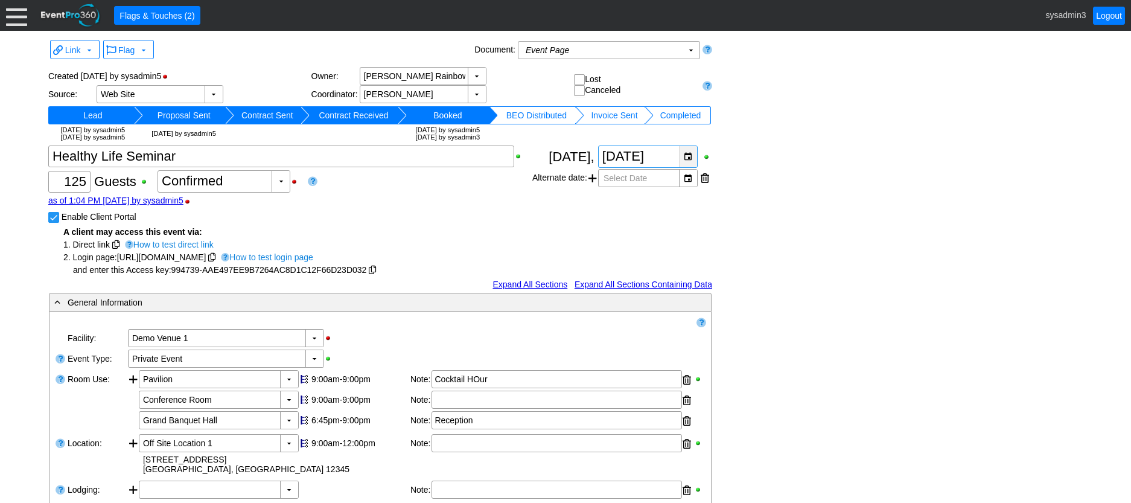
click at [689, 153] on div "▼" at bounding box center [688, 156] width 18 height 21
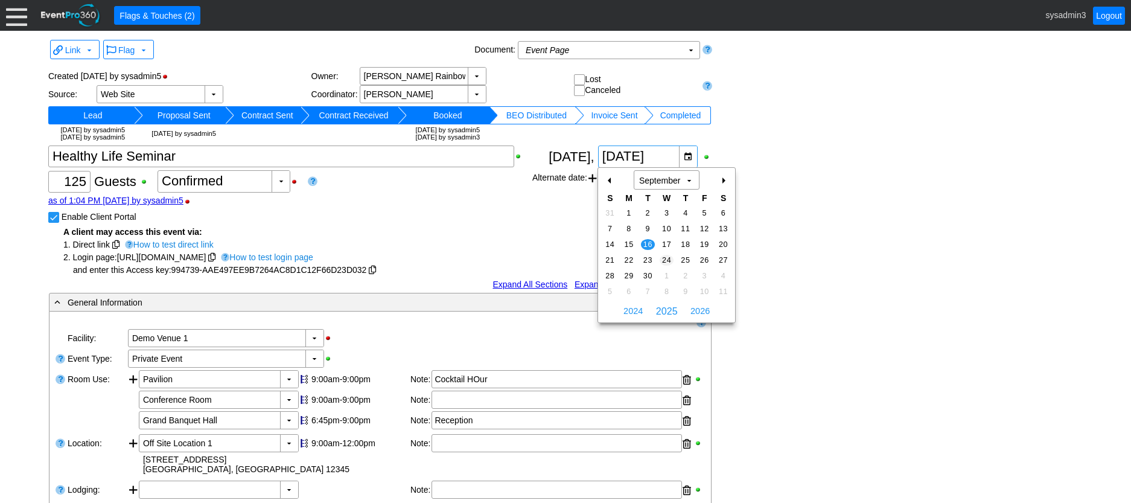
click at [666, 256] on span "24" at bounding box center [667, 260] width 14 height 11
type input "[DATE]"
